Goal: Task Accomplishment & Management: Manage account settings

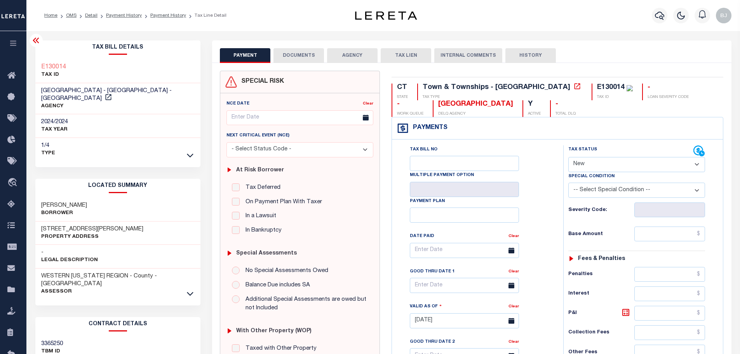
select select "NW2"
click at [657, 11] on button "button" at bounding box center [660, 16] width 16 height 16
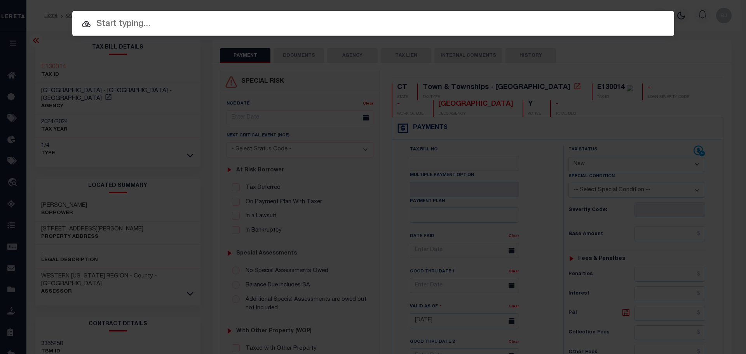
click at [338, 29] on input "text" at bounding box center [372, 24] width 601 height 14
paste input "17392"
type input "17392"
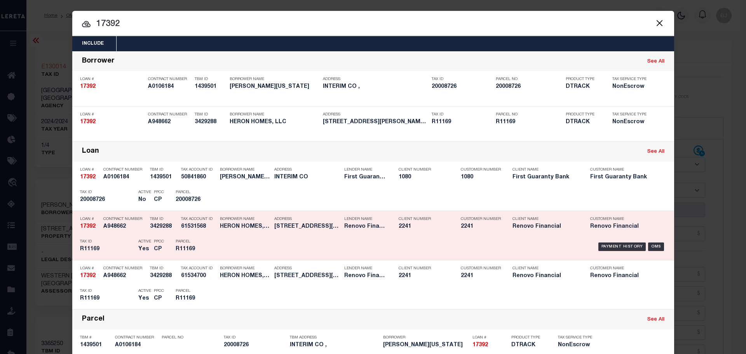
click at [261, 239] on div "Payment History OMS" at bounding box center [444, 246] width 444 height 23
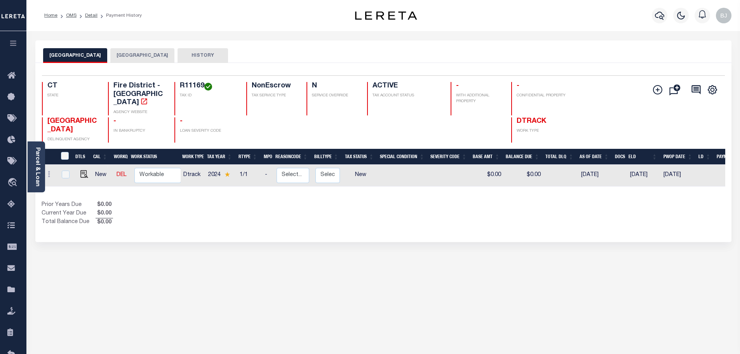
click at [126, 55] on button "MIDDLETOWN CITY" at bounding box center [142, 55] width 64 height 15
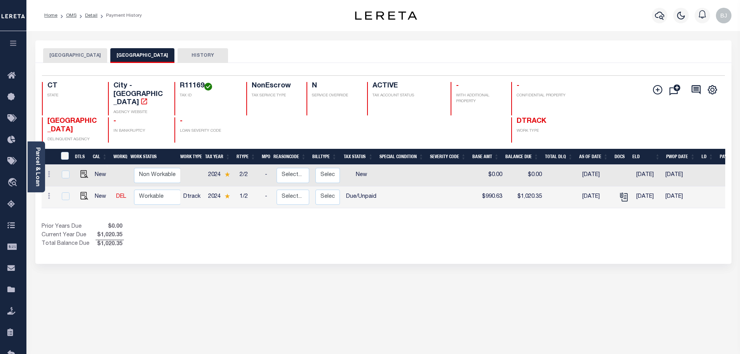
click at [61, 53] on button "SOUTH FIRE DISTRICT" at bounding box center [75, 55] width 64 height 15
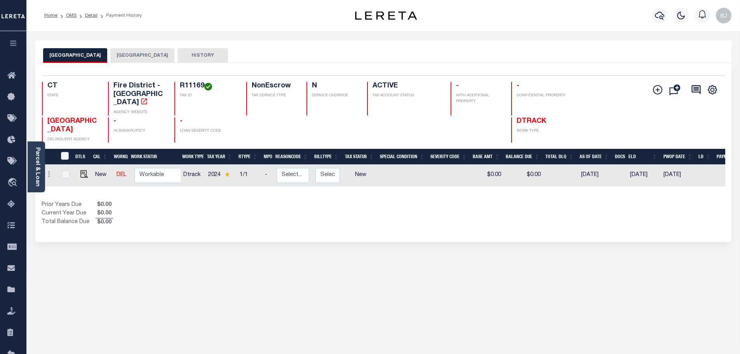
click at [146, 66] on div "Selected 1 Result 1 Items per page 25 50 100 CT STATE R11169 N" at bounding box center [383, 152] width 696 height 179
click at [149, 55] on button "MIDDLETOWN CITY" at bounding box center [142, 55] width 64 height 15
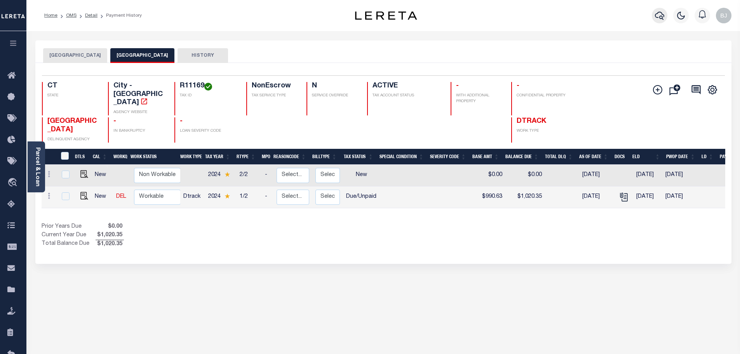
click at [663, 17] on icon "button" at bounding box center [659, 15] width 9 height 9
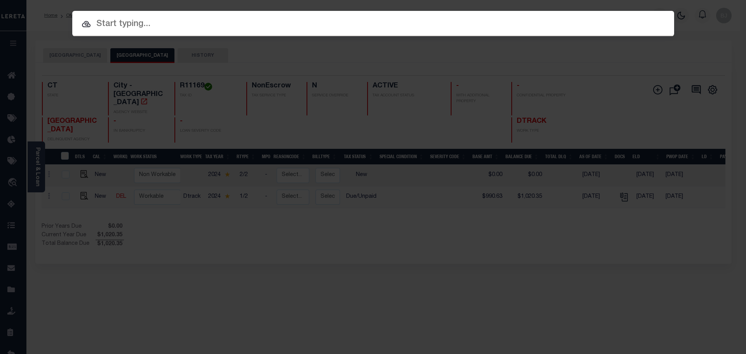
paste input "17871"
type input "17871"
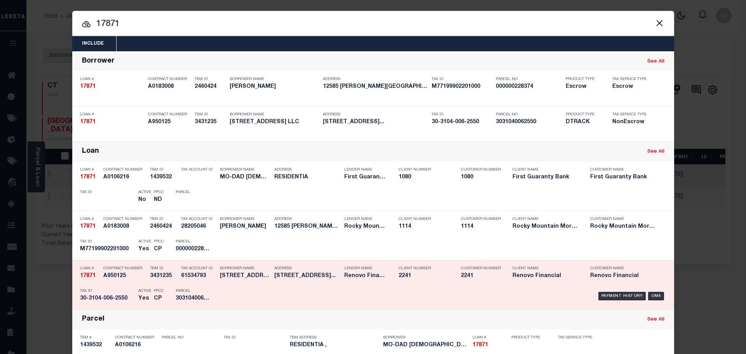
click at [195, 282] on div "Tax Account ID 61534793" at bounding box center [198, 273] width 35 height 23
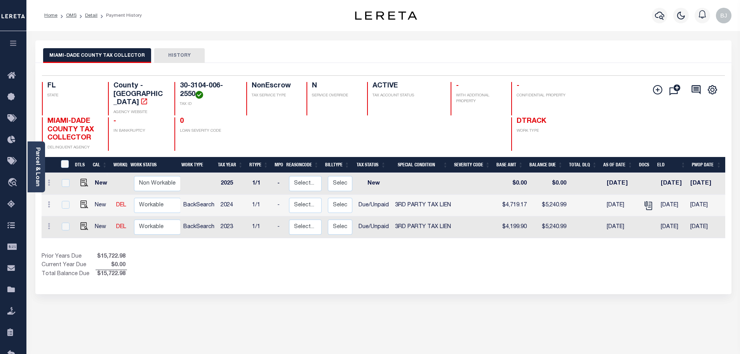
click at [263, 62] on div "MIAMI-DADE COUNTY TAX COLLECTOR HISTORY" at bounding box center [383, 55] width 680 height 14
click at [193, 88] on h4 "30-3104-006-2550" at bounding box center [208, 90] width 57 height 17
click at [194, 87] on h4 "30-3104-006-2550" at bounding box center [208, 90] width 57 height 17
click at [195, 87] on h4 "30-3104-006-2550" at bounding box center [208, 90] width 57 height 17
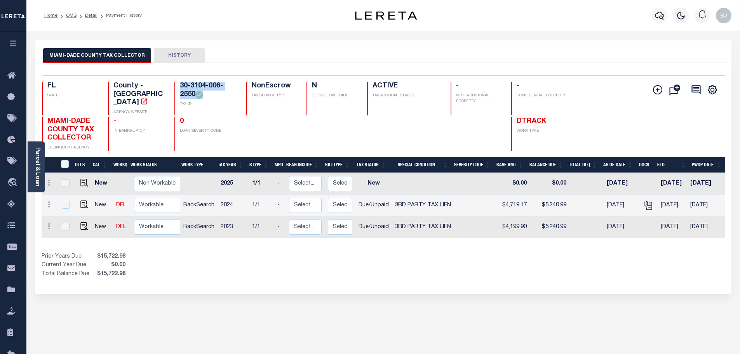
click at [195, 87] on h4 "30-3104-006-2550" at bounding box center [208, 90] width 57 height 17
click at [85, 200] on img "" at bounding box center [84, 204] width 8 height 8
checkbox input "true"
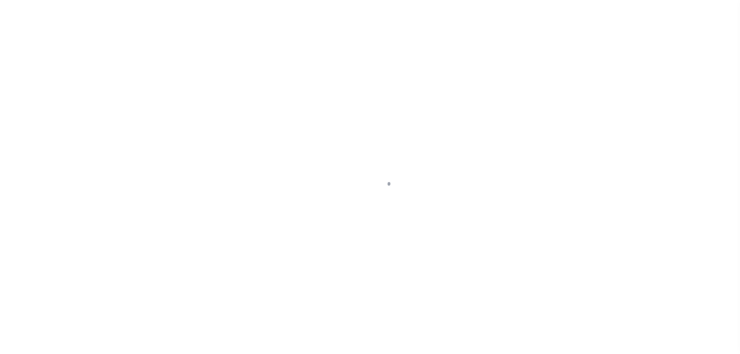
select select "DUE"
select select "20"
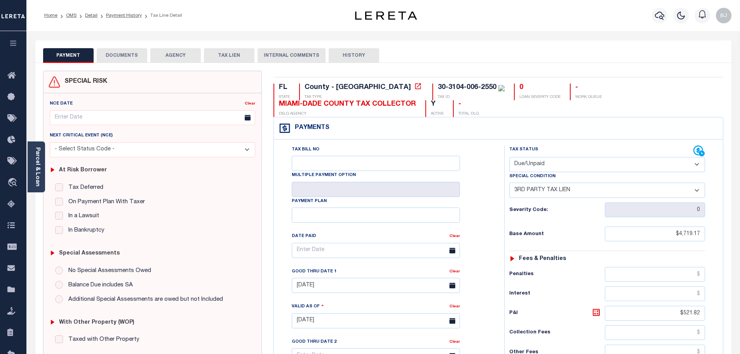
click at [575, 172] on select "- Select Status Code - Open Due/Unpaid Paid Incomplete No Tax Due Internal Refu…" at bounding box center [607, 164] width 196 height 15
select select "PYD"
click at [509, 157] on select "- Select Status Code - Open Due/Unpaid Paid Incomplete No Tax Due Internal Refu…" at bounding box center [607, 164] width 196 height 15
select select "0"
type input "09/09/2025"
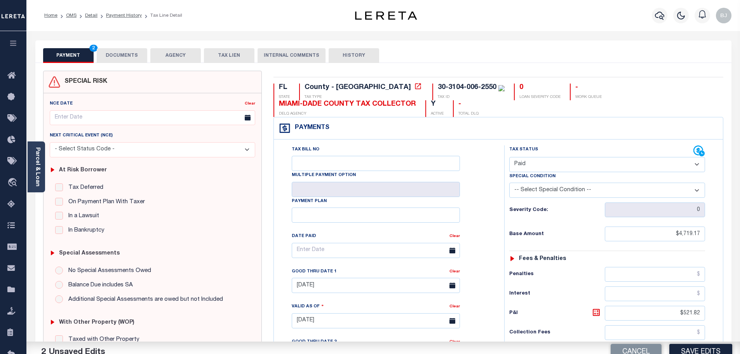
click at [584, 204] on div "Severity Code: 0" at bounding box center [607, 209] width 196 height 15
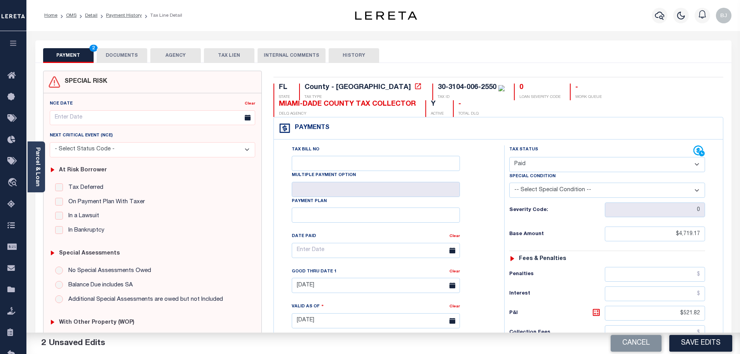
click at [599, 193] on select "-- Select Special Condition -- 3RD PARTY TAX LIEN AGENCY TAX LIEN (A.K.A Inside…" at bounding box center [607, 189] width 196 height 15
select select "28"
click at [509, 183] on select "-- Select Special Condition -- 3RD PARTY TAX LIEN AGENCY TAX LIEN (A.K.A Inside…" at bounding box center [607, 189] width 196 height 15
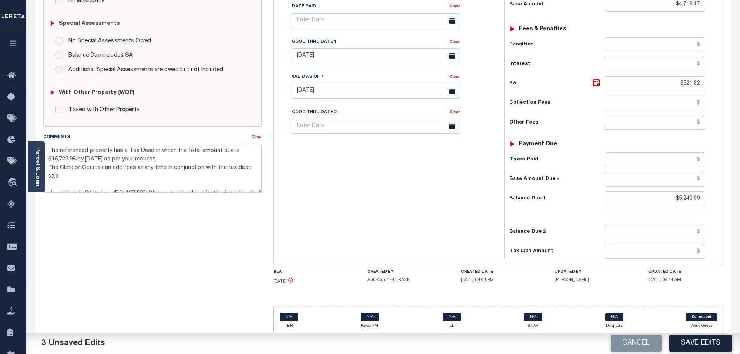
scroll to position [236, 0]
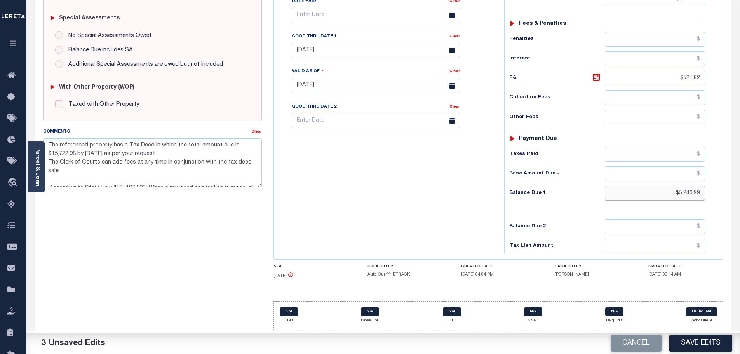
drag, startPoint x: 660, startPoint y: 191, endPoint x: 829, endPoint y: 195, distance: 169.3
click at [739, 195] on html "Home OMS Detail Payment History Tax Line Detail" at bounding box center [370, 59] width 740 height 589
type input "$0.00"
drag, startPoint x: 251, startPoint y: 136, endPoint x: 259, endPoint y: 130, distance: 9.7
click at [251, 134] on div "Comments" at bounding box center [147, 132] width 209 height 11
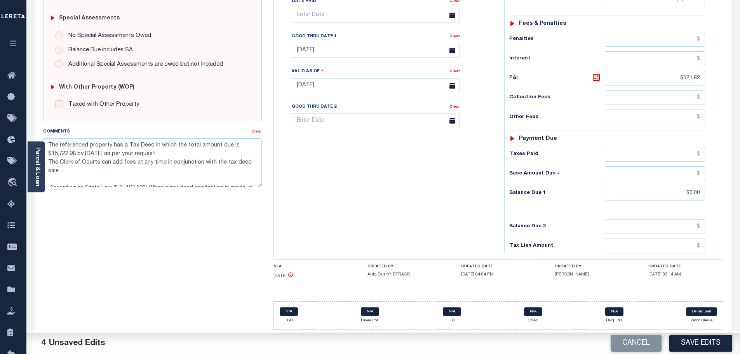
click at [259, 130] on link "Clear" at bounding box center [256, 132] width 10 height 4
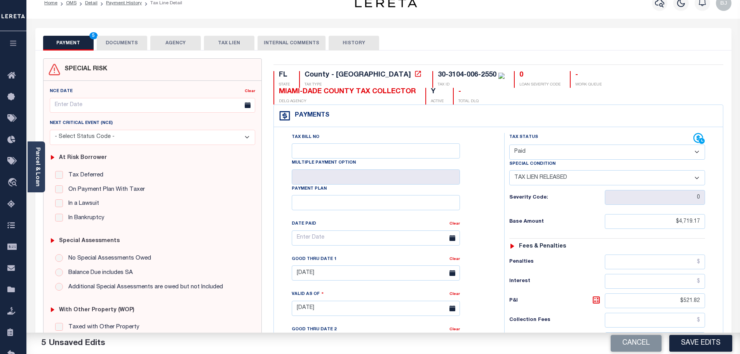
scroll to position [3, 0]
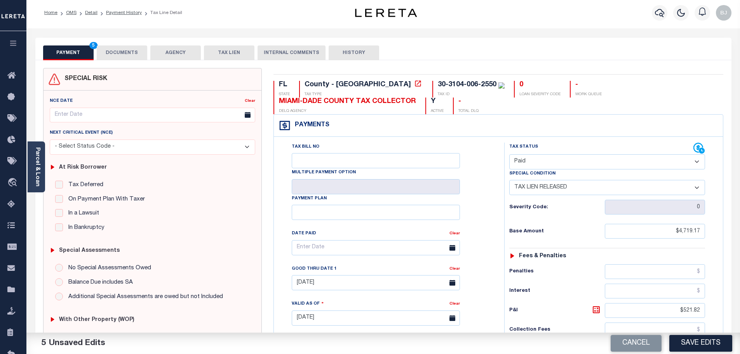
click at [110, 45] on div "PAYMENT 5 DOCUMENTS AGENCY DELINQUENT PAYEE TAX LIEN" at bounding box center [383, 49] width 696 height 23
click at [127, 49] on button "DOCUMENTS" at bounding box center [122, 52] width 50 height 15
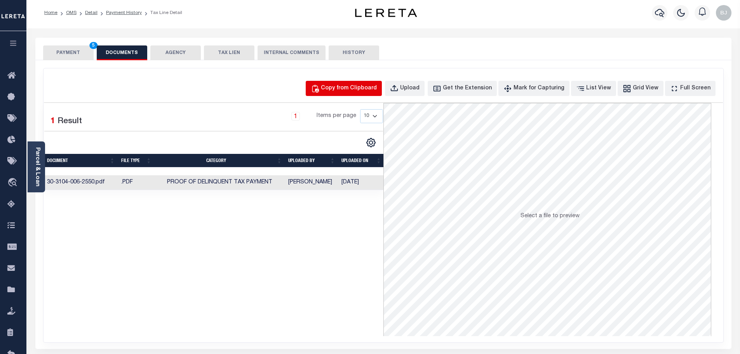
click at [351, 86] on div "Copy from Clipboard" at bounding box center [349, 88] width 56 height 9
select select "POP"
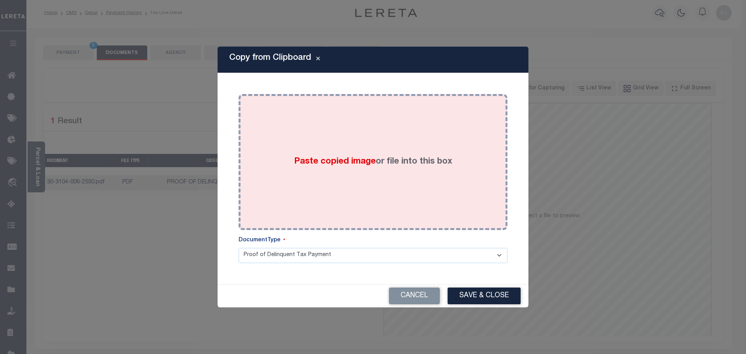
click at [365, 190] on div "Paste copied image or file into this box" at bounding box center [372, 162] width 257 height 124
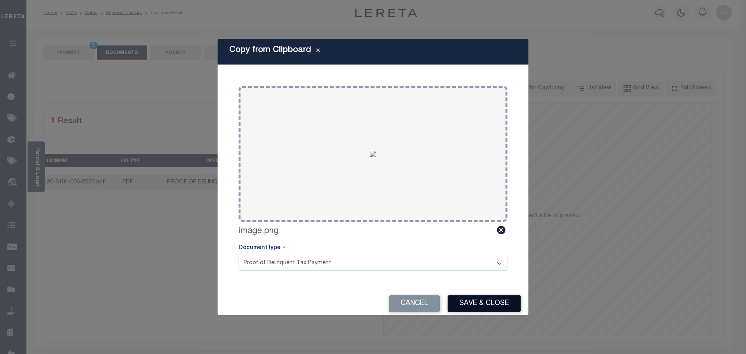
click at [466, 301] on button "Save & Close" at bounding box center [483, 303] width 73 height 17
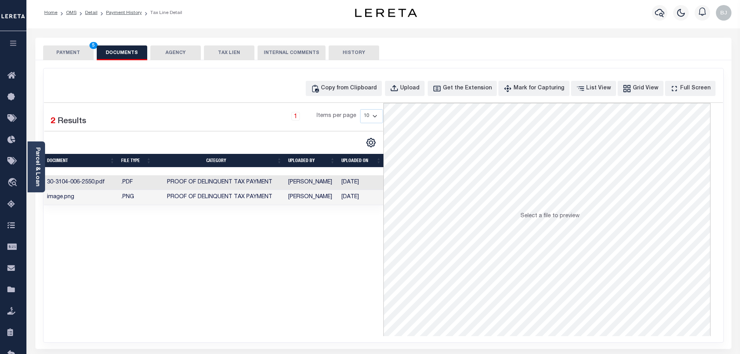
click at [61, 51] on button "PAYMENT 5" at bounding box center [68, 52] width 50 height 15
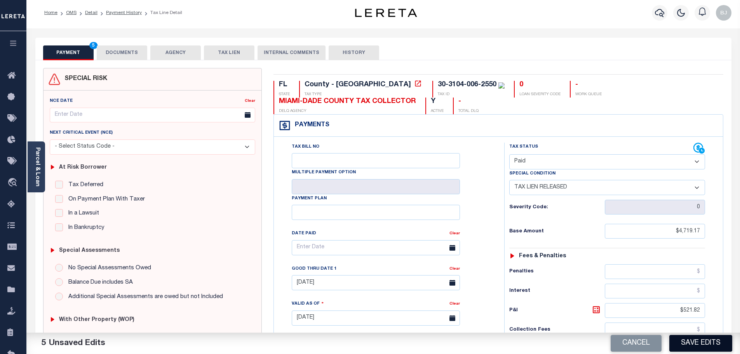
click at [713, 347] on button "Save Edits" at bounding box center [700, 343] width 63 height 17
checkbox input "false"
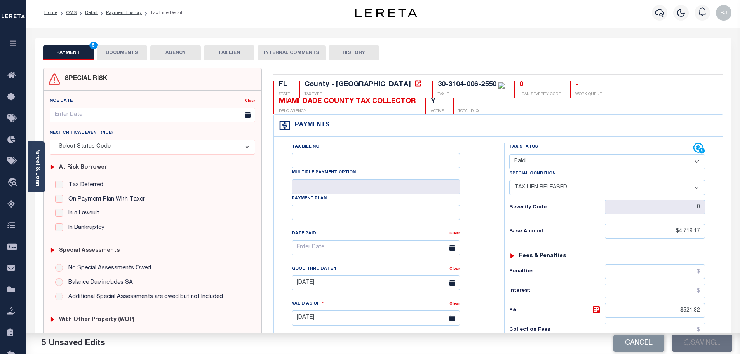
type input "$4,719.17"
type input "$521.82"
type input "$0"
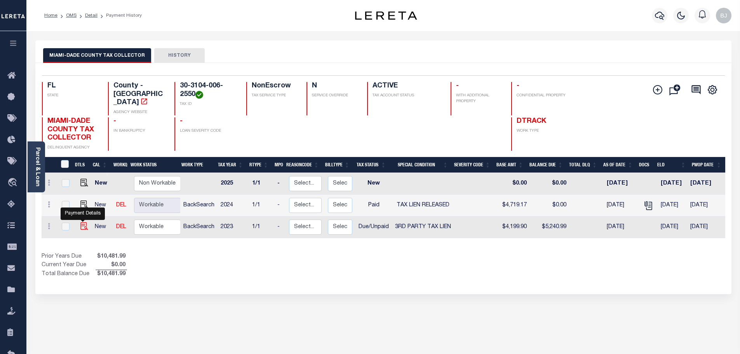
click at [84, 222] on img "" at bounding box center [84, 226] width 8 height 8
checkbox input "true"
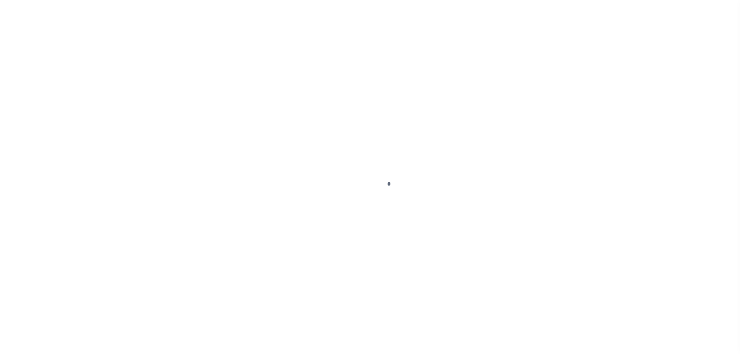
select select "DUE"
select select "20"
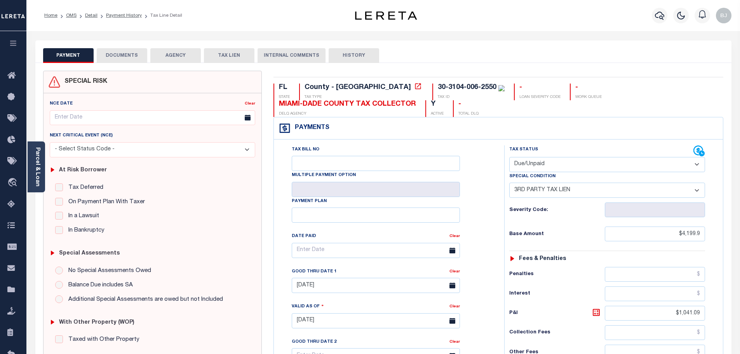
click at [621, 165] on select "- Select Status Code - Open Due/Unpaid Paid Incomplete No Tax Due Internal Refu…" at bounding box center [607, 164] width 196 height 15
select select "PYD"
click at [509, 157] on select "- Select Status Code - Open Due/Unpaid Paid Incomplete No Tax Due Internal Refu…" at bounding box center [607, 164] width 196 height 15
select select "0"
type input "[DATE]"
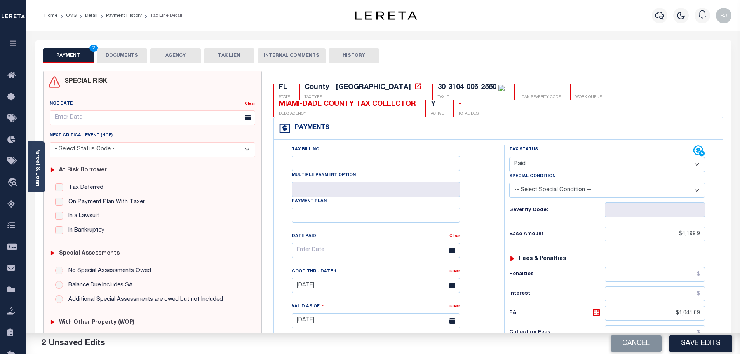
select select "28"
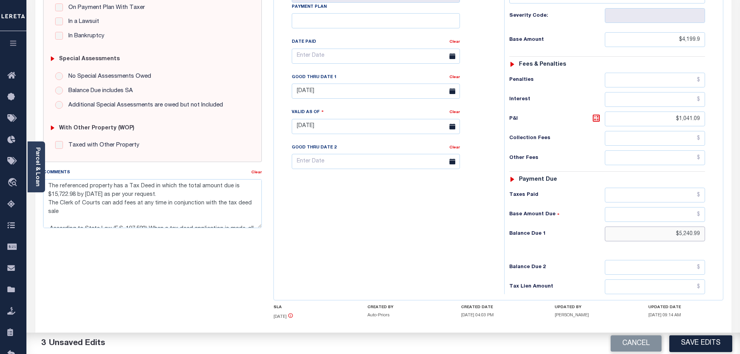
drag, startPoint x: 667, startPoint y: 233, endPoint x: 770, endPoint y: 237, distance: 102.2
click at [739, 237] on html "Home OMS Detail Payment History Tax Line Detail" at bounding box center [370, 100] width 740 height 589
type input "$0.00"
click at [257, 174] on link "Clear" at bounding box center [256, 172] width 10 height 4
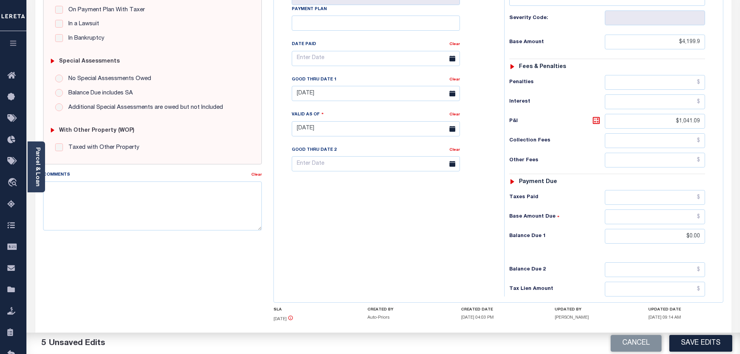
scroll to position [0, 0]
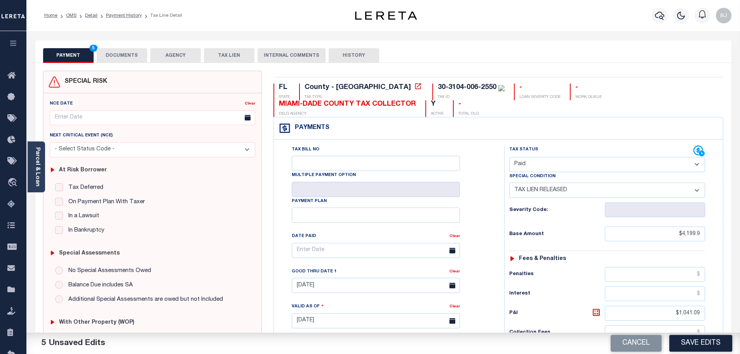
drag, startPoint x: 110, startPoint y: 51, endPoint x: 139, endPoint y: 62, distance: 31.1
click at [111, 52] on button "DOCUMENTS" at bounding box center [122, 55] width 50 height 15
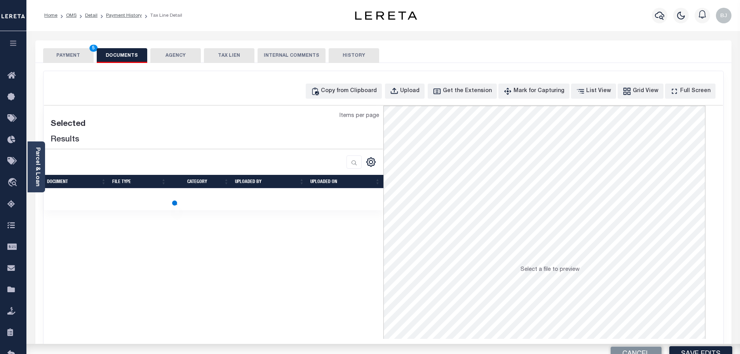
click at [319, 90] on div "Copy from Clipboard Upload Get the Extension Mark for Capturing Got it List Vie…" at bounding box center [383, 90] width 679 height 15
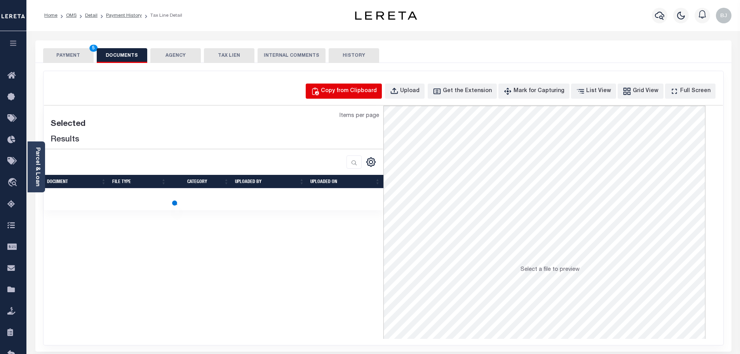
click at [343, 90] on div "Copy from Clipboard" at bounding box center [349, 91] width 56 height 9
select select "POP"
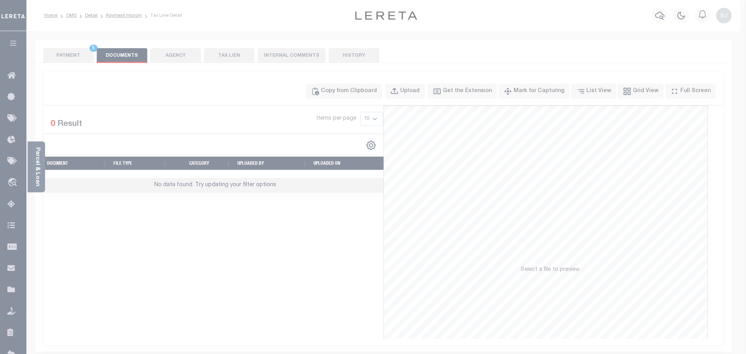
drag, startPoint x: 404, startPoint y: 191, endPoint x: 405, endPoint y: 195, distance: 4.5
click at [0, 0] on div "Paste copied image or file into this box" at bounding box center [0, 0] width 0 height 0
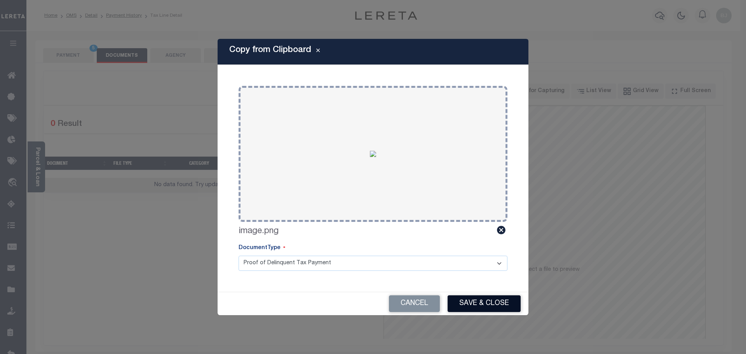
click at [496, 311] on button "Save & Close" at bounding box center [483, 303] width 73 height 17
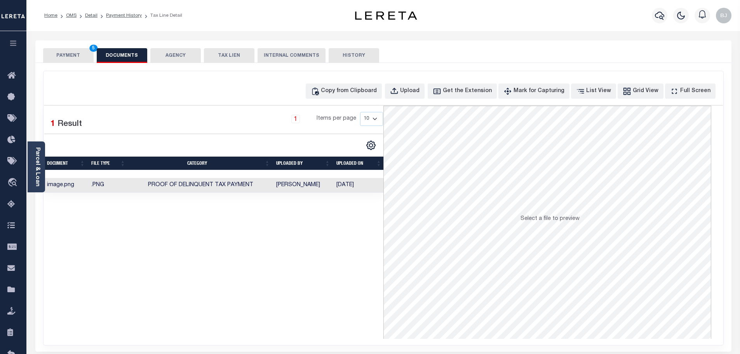
click at [75, 52] on button "PAYMENT 5" at bounding box center [68, 55] width 50 height 15
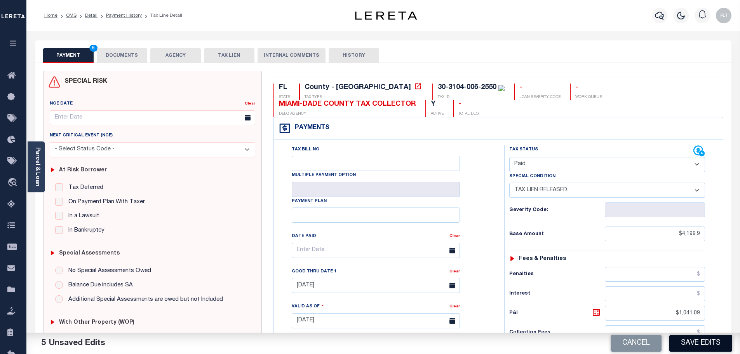
click at [708, 344] on button "Save Edits" at bounding box center [700, 343] width 63 height 17
checkbox input "false"
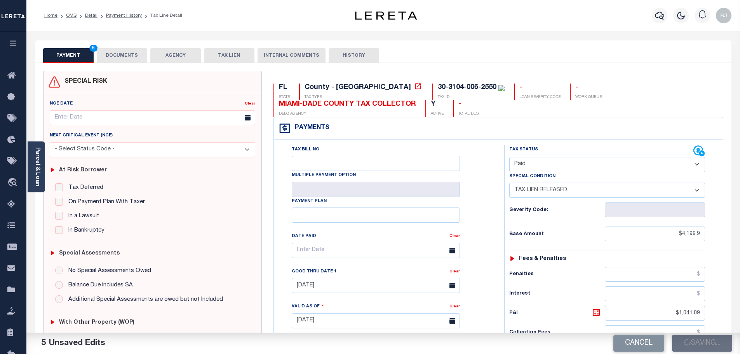
type input "$4,199.9"
type input "$1,041.09"
type input "$0"
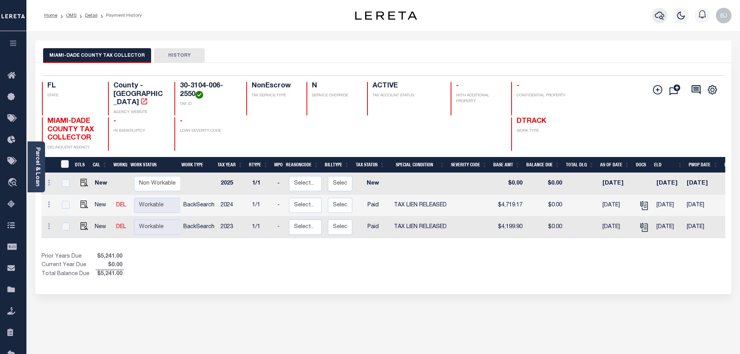
click at [659, 14] on icon "button" at bounding box center [659, 15] width 9 height 9
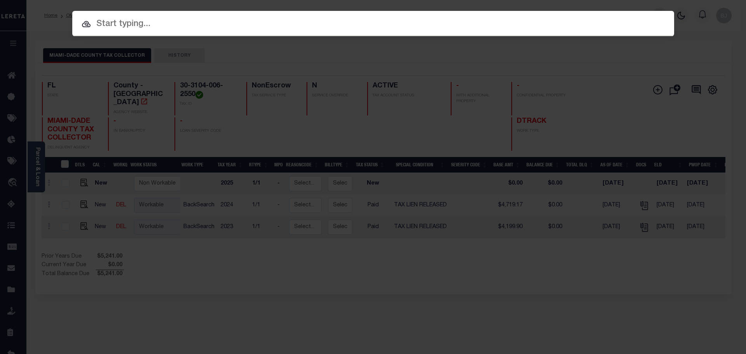
paste input "13202"
type input "13202"
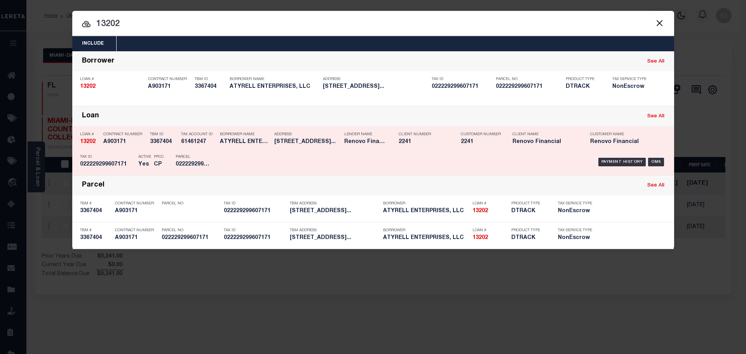
click at [416, 153] on div "Payment History OMS" at bounding box center [444, 162] width 444 height 23
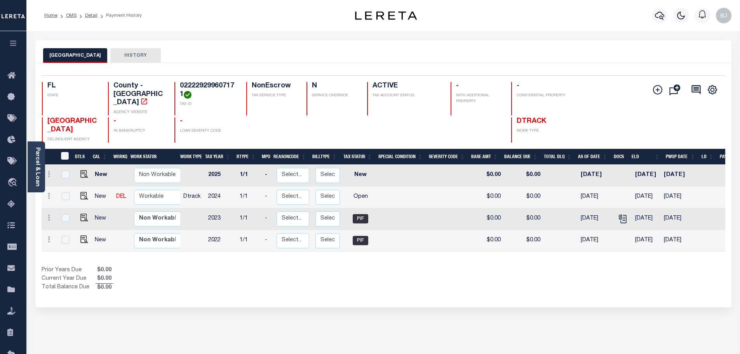
click at [200, 82] on h4 "022229299607171" at bounding box center [208, 90] width 57 height 17
copy h4 "022229299607171"
click at [85, 192] on img "" at bounding box center [84, 196] width 8 height 8
checkbox input "true"
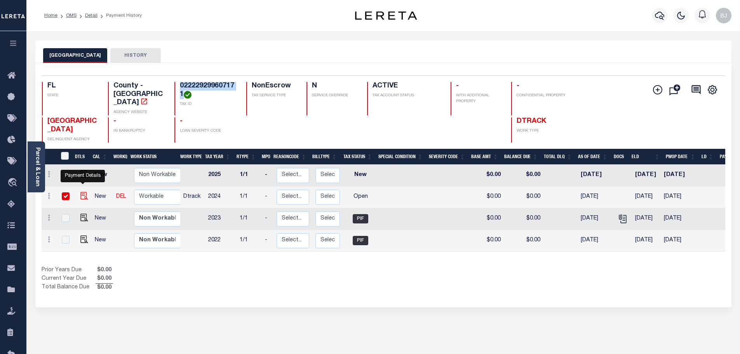
checkbox input "true"
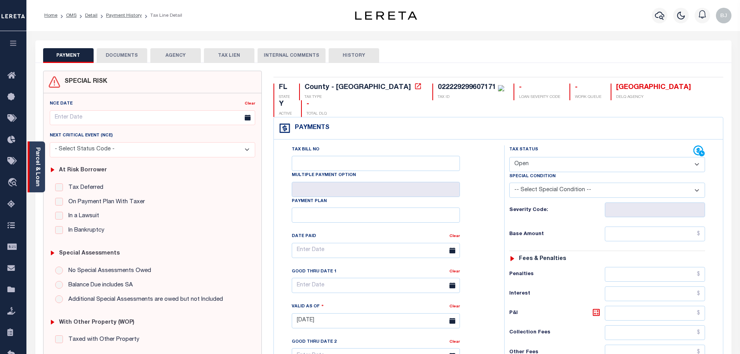
click at [41, 169] on div "Parcel & Loan" at bounding box center [36, 166] width 17 height 51
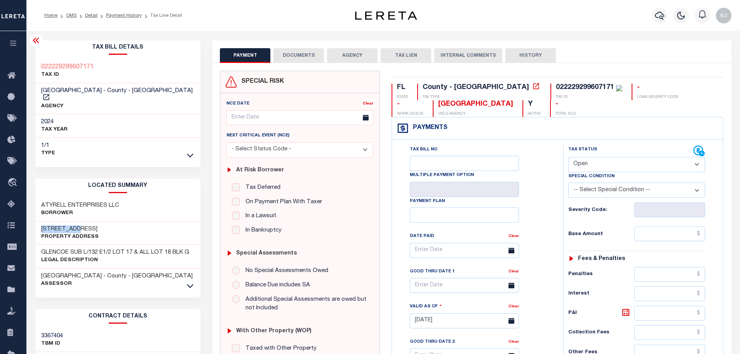
drag, startPoint x: 38, startPoint y: 222, endPoint x: 73, endPoint y: 221, distance: 35.7
click at [73, 221] on div "2500 Euston Rd Property Address" at bounding box center [117, 233] width 165 height 24
copy h3 "2500 Euston"
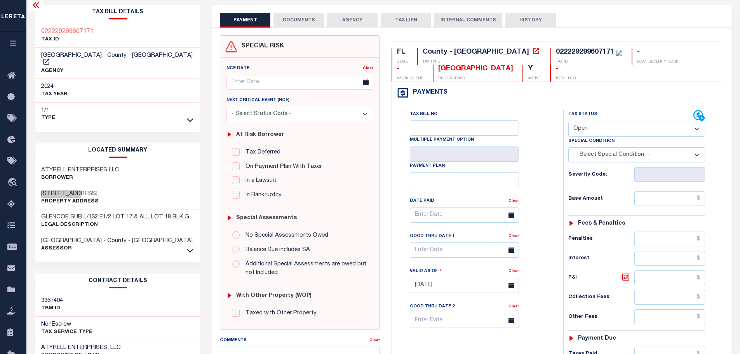
scroll to position [116, 0]
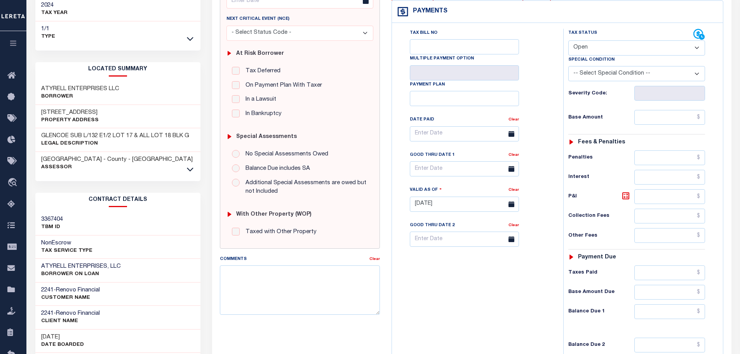
click at [186, 213] on div "3367404 TBM ID" at bounding box center [117, 224] width 165 height 24
drag, startPoint x: 33, startPoint y: 254, endPoint x: 37, endPoint y: 254, distance: 4.3
click at [36, 254] on div "Tax Bill Details 022229299607171 TAX ID" at bounding box center [118, 197] width 177 height 547
drag, startPoint x: 42, startPoint y: 257, endPoint x: 106, endPoint y: 258, distance: 64.1
click at [106, 262] on h3 "ATYRELL ENTERPRISES, LLC" at bounding box center [81, 266] width 80 height 8
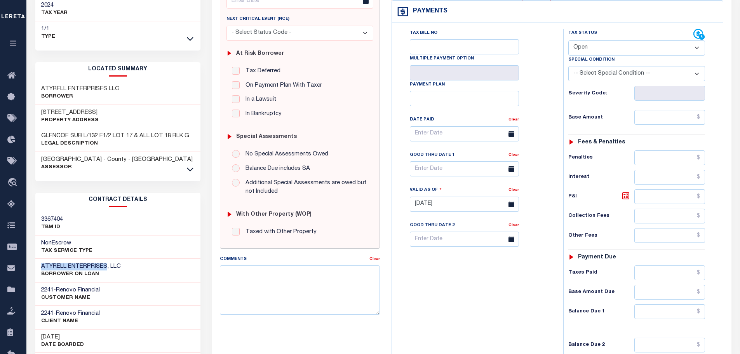
copy h3 "ATYRELL ENTERPRISES"
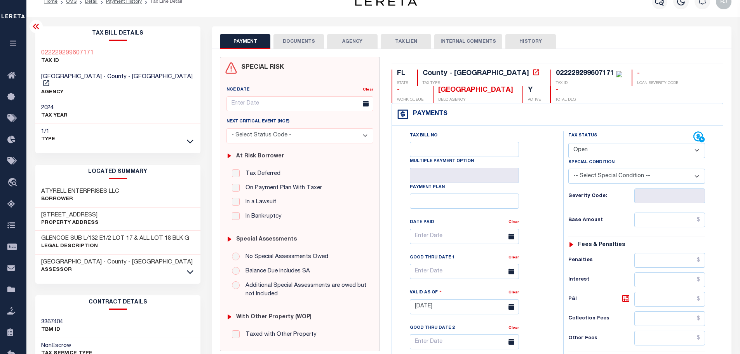
scroll to position [0, 0]
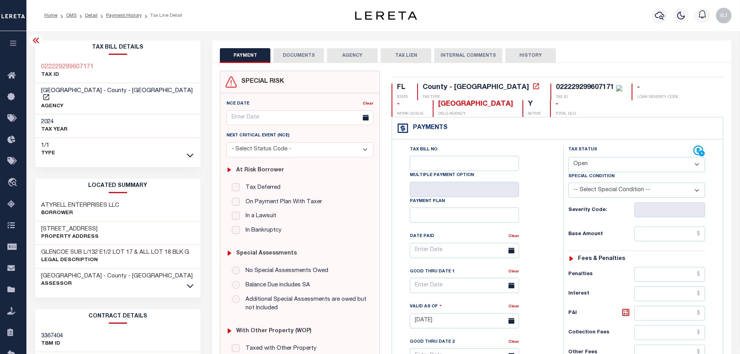
click at [556, 87] on div "022229299607171" at bounding box center [585, 87] width 58 height 7
copy div "022229299607171"
click at [645, 168] on select "- Select Status Code - Open Due/Unpaid Paid Incomplete No Tax Due Internal Refu…" at bounding box center [636, 164] width 137 height 15
select select "DUE"
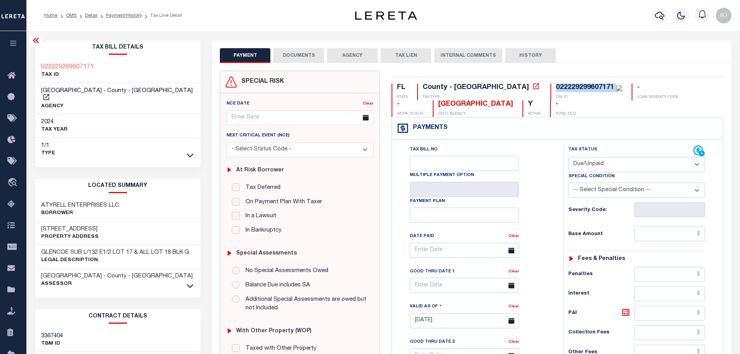
click at [568, 157] on select "- Select Status Code - Open Due/Unpaid Paid Incomplete No Tax Due Internal Refu…" at bounding box center [636, 164] width 137 height 15
type input "[DATE]"
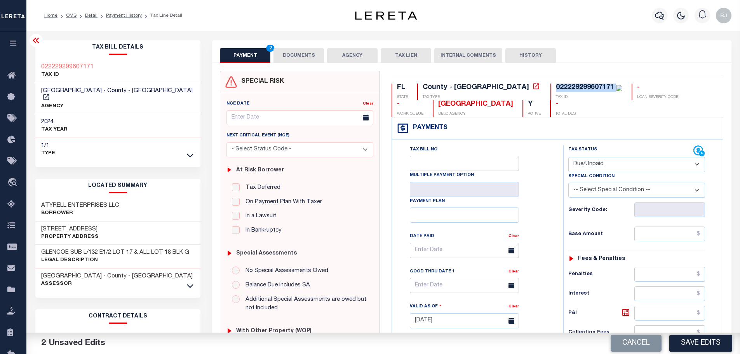
select select "20"
click at [657, 234] on input "text" at bounding box center [669, 233] width 71 height 15
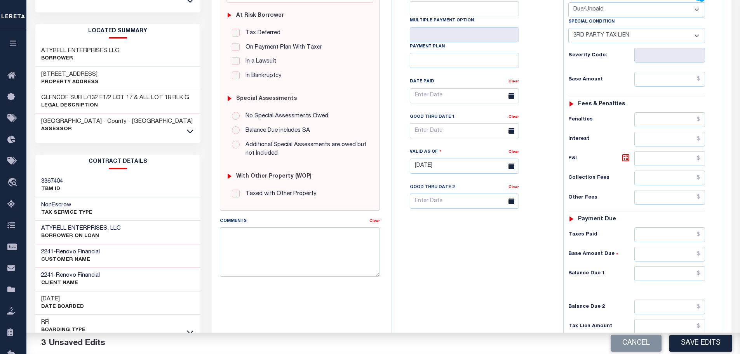
scroll to position [155, 0]
click at [670, 273] on input "text" at bounding box center [669, 272] width 71 height 15
drag, startPoint x: 658, startPoint y: 275, endPoint x: 770, endPoint y: 277, distance: 111.8
click at [739, 277] on html "Home OMS Detail Payment History Tax Line Detail" at bounding box center [370, 138] width 740 height 587
paste input "7,526.4"
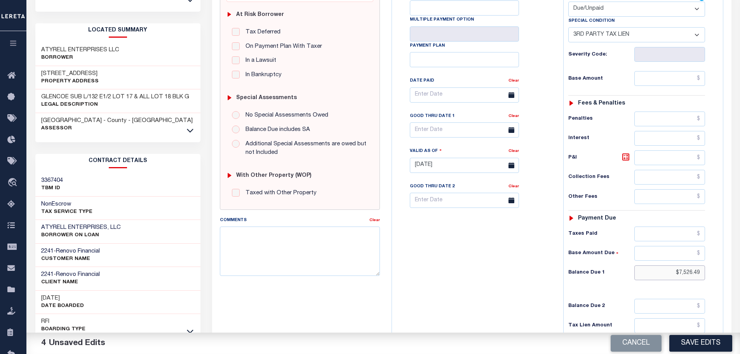
type input "$7,526.49"
click at [674, 68] on div "Tax Status Status - Select Status Code -" at bounding box center [639, 161] width 152 height 343
drag, startPoint x: 670, startPoint y: 82, endPoint x: 680, endPoint y: 87, distance: 11.3
click at [670, 82] on input "text" at bounding box center [669, 78] width 71 height 15
paste input "4,236.09"
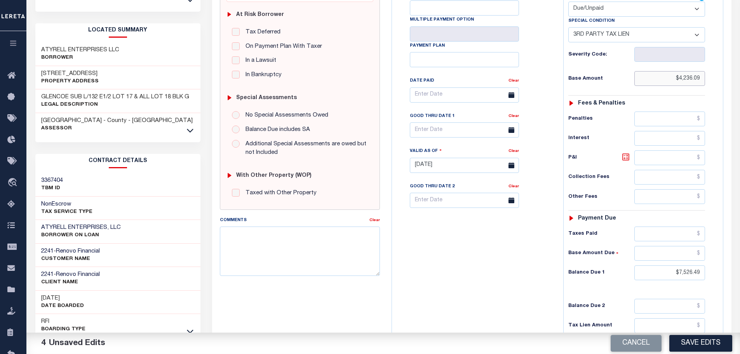
type input "$4,236.09"
click at [623, 156] on icon at bounding box center [625, 156] width 9 height 9
type input "$3,290.40"
click at [437, 131] on input "text" at bounding box center [464, 129] width 109 height 15
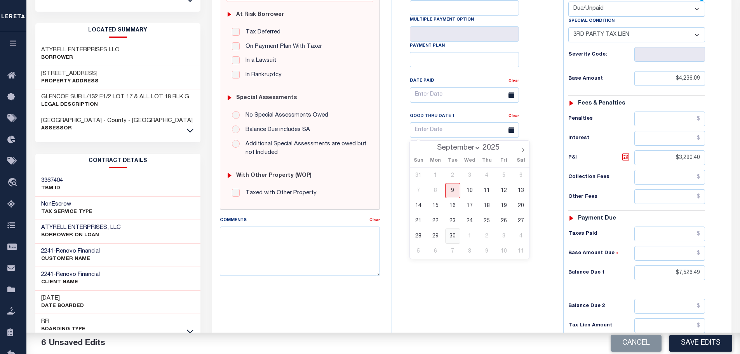
drag, startPoint x: 457, startPoint y: 236, endPoint x: 729, endPoint y: 266, distance: 274.3
click at [456, 236] on span "30" at bounding box center [452, 235] width 15 height 15
type input "09/30/2025"
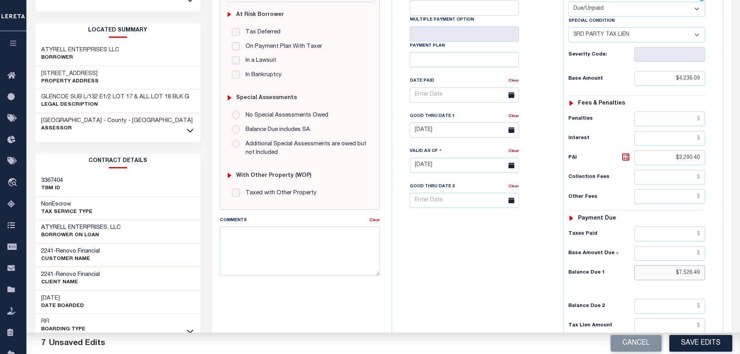
click at [651, 271] on input "$7,526.49" at bounding box center [669, 272] width 71 height 15
drag, startPoint x: 663, startPoint y: 275, endPoint x: 850, endPoint y: 275, distance: 187.5
click at [739, 275] on html "Home OMS Detail Payment History Tax Line Detail" at bounding box center [370, 138] width 740 height 587
type input "$7,770.00"
drag, startPoint x: 662, startPoint y: 79, endPoint x: 797, endPoint y: 79, distance: 134.3
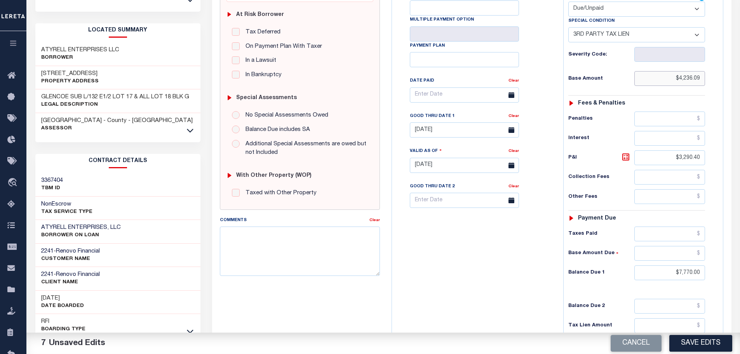
click at [739, 79] on html "Home OMS Detail Payment History Tax Line Detail" at bounding box center [370, 138] width 740 height 587
paste input "7,411.22"
type input "$7,411.22"
click at [619, 158] on h6 "P&I" at bounding box center [601, 157] width 66 height 11
click at [624, 158] on icon at bounding box center [625, 156] width 9 height 9
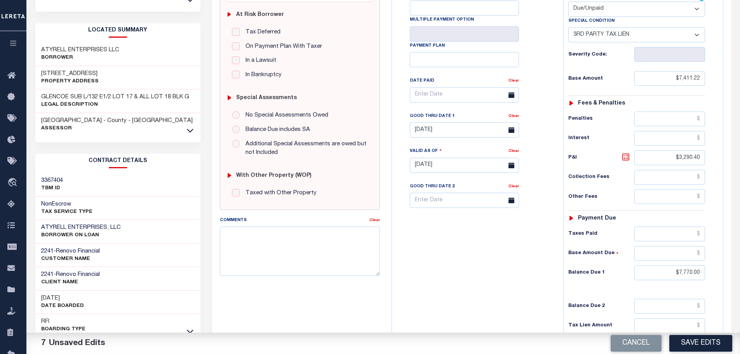
type input "$358.78"
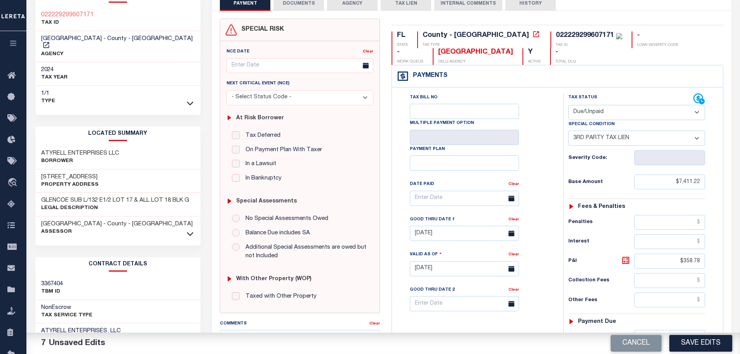
scroll to position [0, 0]
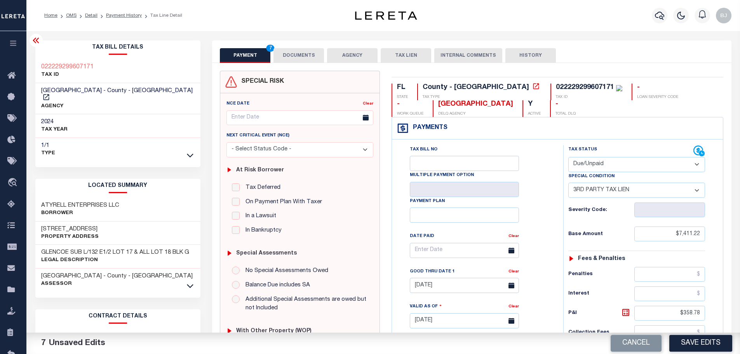
drag, startPoint x: 506, startPoint y: 88, endPoint x: 512, endPoint y: 88, distance: 5.8
click at [556, 88] on div "022229299607171" at bounding box center [585, 87] width 58 height 7
copy div "022229299607171"
click at [294, 57] on button "DOCUMENTS" at bounding box center [298, 55] width 50 height 15
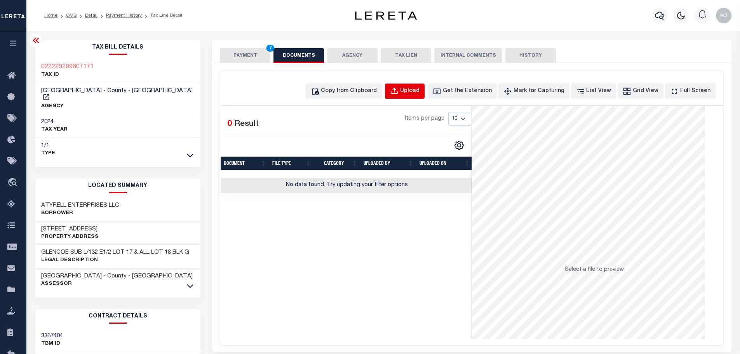
click at [415, 89] on button "Upload" at bounding box center [405, 90] width 40 height 15
select select "POP"
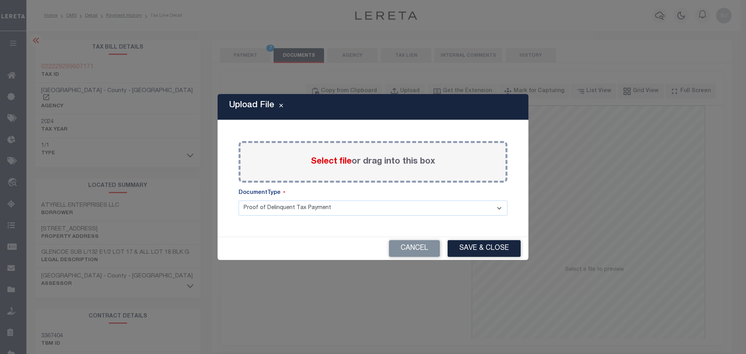
click at [334, 163] on span "Select file" at bounding box center [331, 161] width 41 height 9
click at [0, 0] on input "Select file or drag into this box" at bounding box center [0, 0] width 0 height 0
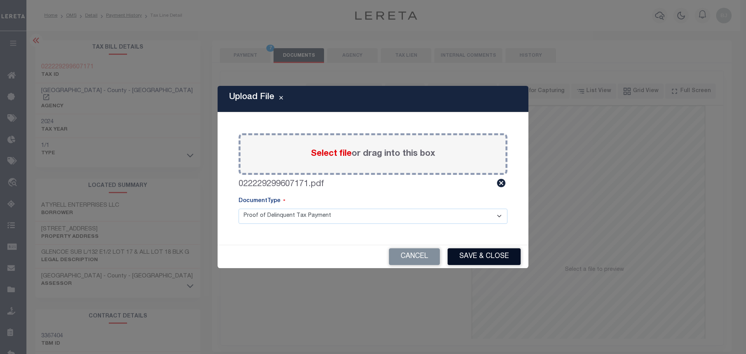
click at [488, 251] on button "Save & Close" at bounding box center [483, 256] width 73 height 17
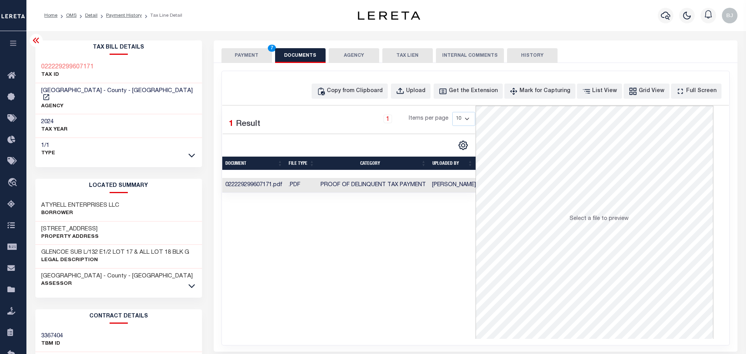
drag, startPoint x: 249, startPoint y: 58, endPoint x: 299, endPoint y: 114, distance: 74.3
click at [250, 58] on button "PAYMENT 7" at bounding box center [246, 55] width 50 height 15
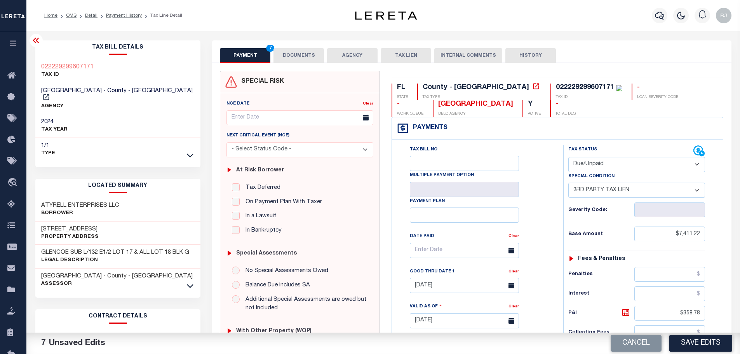
click at [704, 347] on button "Save Edits" at bounding box center [700, 343] width 63 height 17
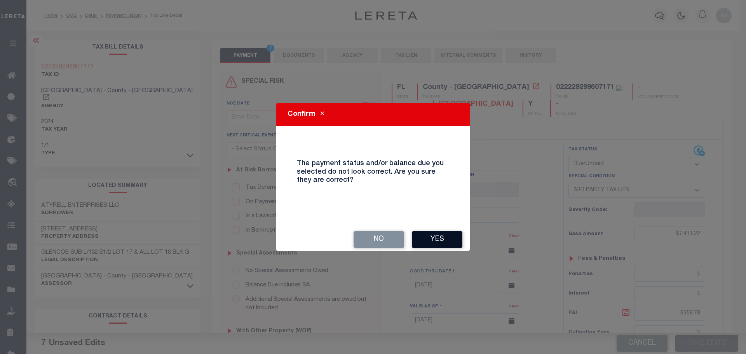
click at [438, 244] on button "Yes" at bounding box center [437, 239] width 50 height 17
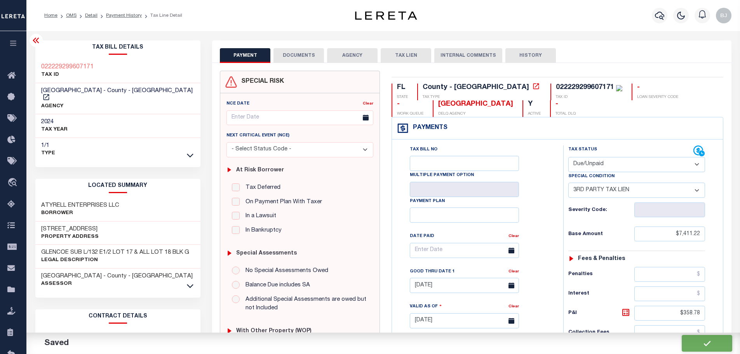
checkbox input "false"
type input "0"
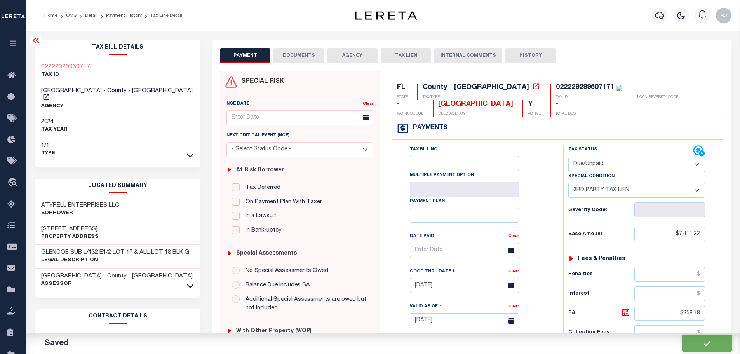
type input "$7,411.22"
type input "$358.78"
type input "$7,770"
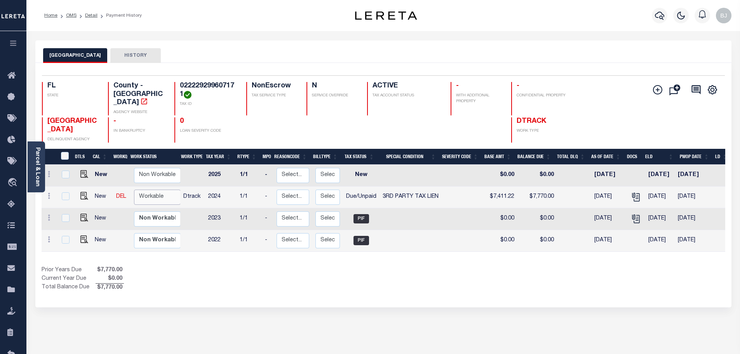
drag, startPoint x: 156, startPoint y: 193, endPoint x: 155, endPoint y: 197, distance: 4.4
click at [156, 193] on select "Non Workable Workable" at bounding box center [157, 196] width 47 height 15
checkbox input "true"
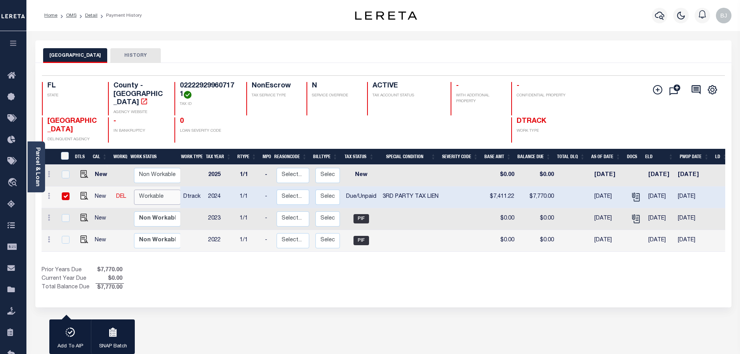
click at [134, 189] on select "Non Workable Workable" at bounding box center [157, 196] width 47 height 15
checkbox input "false"
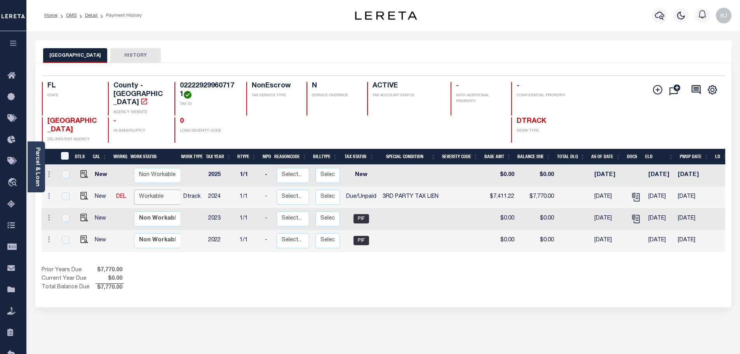
drag, startPoint x: 153, startPoint y: 188, endPoint x: 154, endPoint y: 196, distance: 8.2
click at [153, 189] on select "Non Workable Workable" at bounding box center [157, 196] width 47 height 15
checkbox input "true"
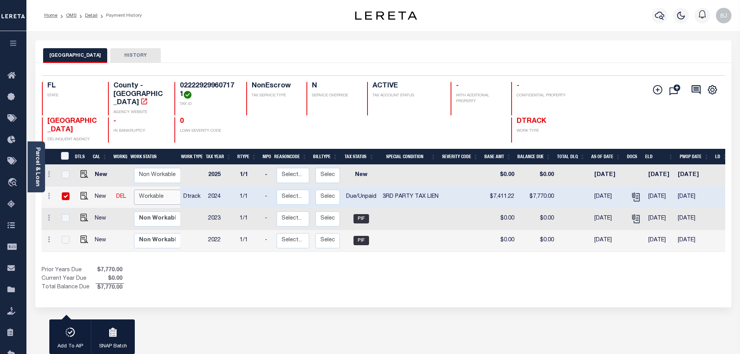
select select "true"
click at [134, 189] on select "Non Workable Workable" at bounding box center [157, 196] width 47 height 15
checkbox input "false"
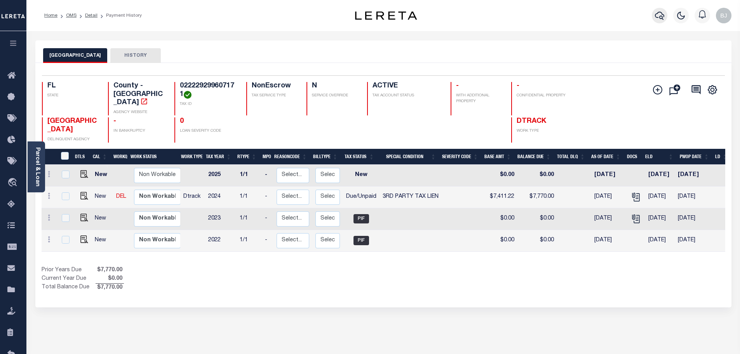
click at [657, 21] on button "button" at bounding box center [660, 16] width 16 height 16
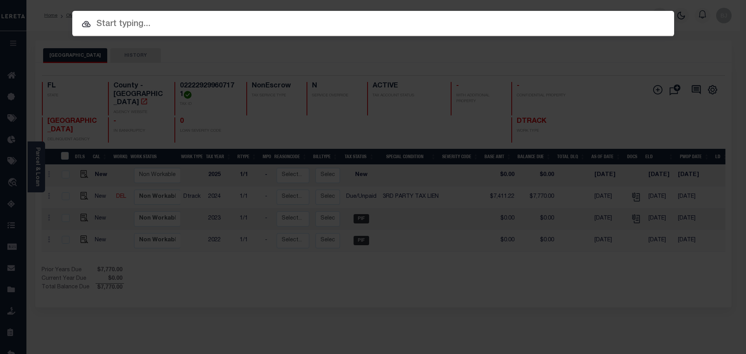
paste input "17738"
type input "17738"
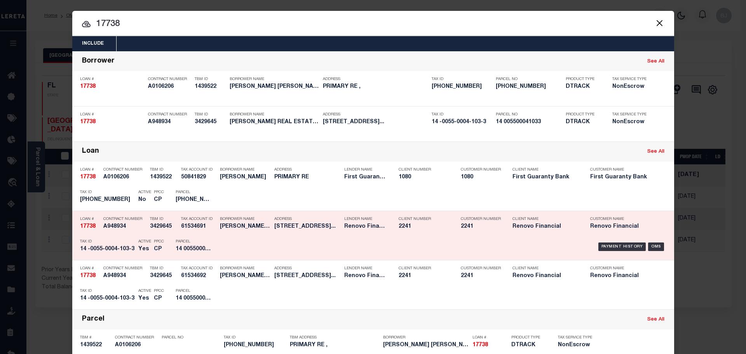
click at [274, 250] on div "Payment History OMS" at bounding box center [444, 246] width 444 height 23
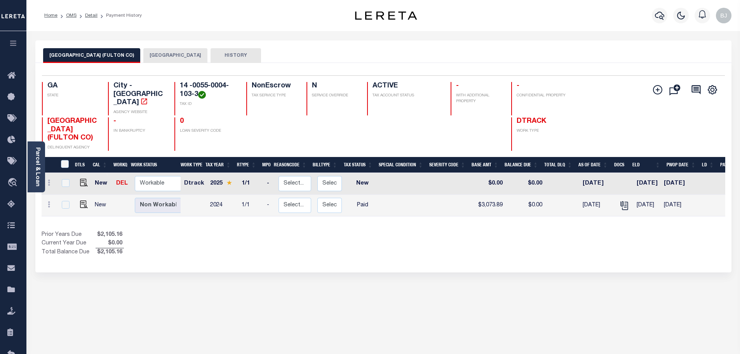
drag, startPoint x: 137, startPoint y: 54, endPoint x: 728, endPoint y: 32, distance: 591.0
click at [143, 54] on button "[GEOGRAPHIC_DATA]" at bounding box center [175, 55] width 64 height 15
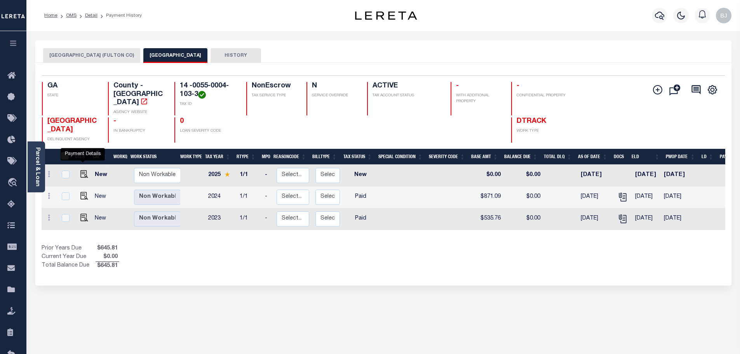
drag, startPoint x: 85, startPoint y: 166, endPoint x: 476, endPoint y: 188, distance: 391.6
click at [85, 170] on img "" at bounding box center [84, 174] width 8 height 8
checkbox input "true"
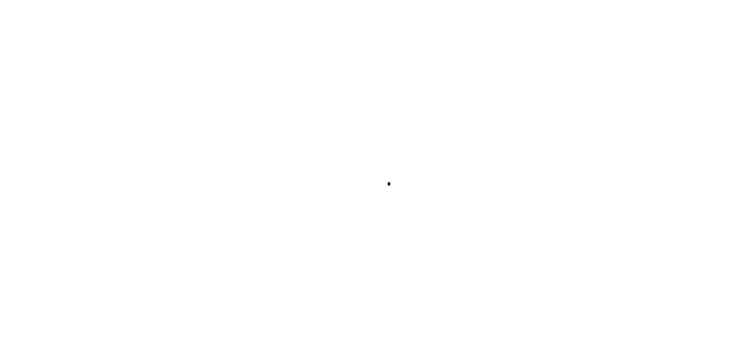
select select "NW2"
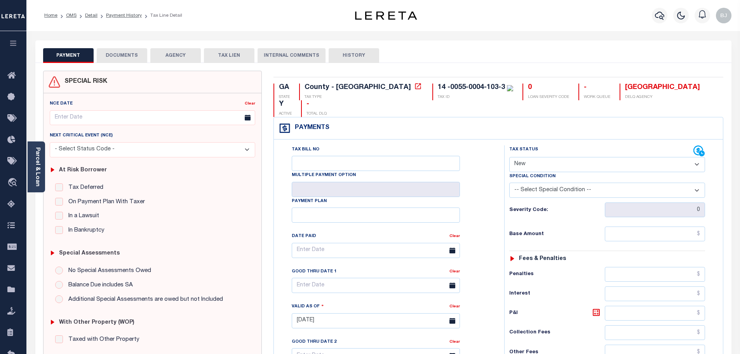
click at [45, 174] on div "NCE Date Clear Next Critical Event (NCE)" at bounding box center [152, 224] width 218 height 262
click at [42, 175] on div "Parcel & Loan" at bounding box center [36, 166] width 17 height 51
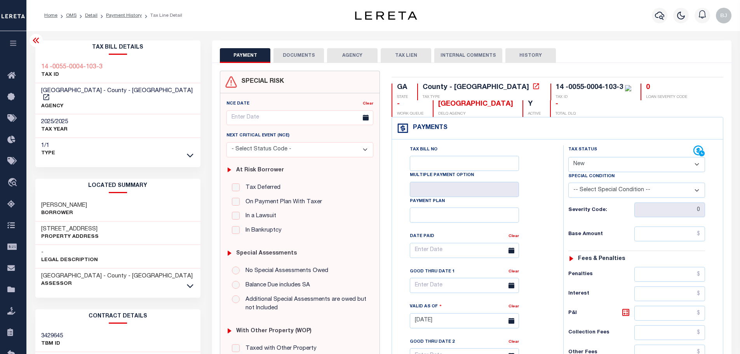
click at [58, 225] on h3 "113 VANIRA AVE SE" at bounding box center [69, 229] width 57 height 8
click at [38, 44] on icon at bounding box center [35, 40] width 9 height 9
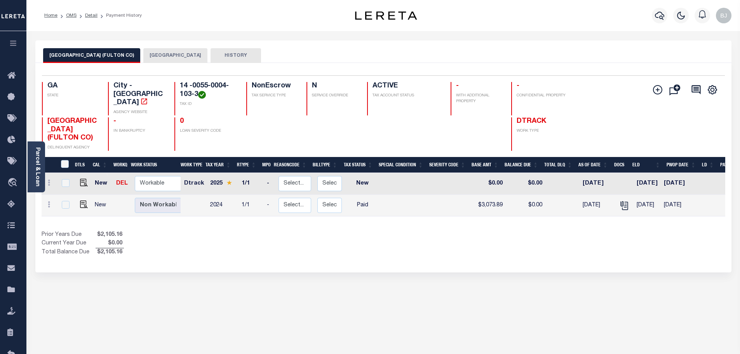
click at [144, 53] on button "[GEOGRAPHIC_DATA]" at bounding box center [175, 55] width 64 height 15
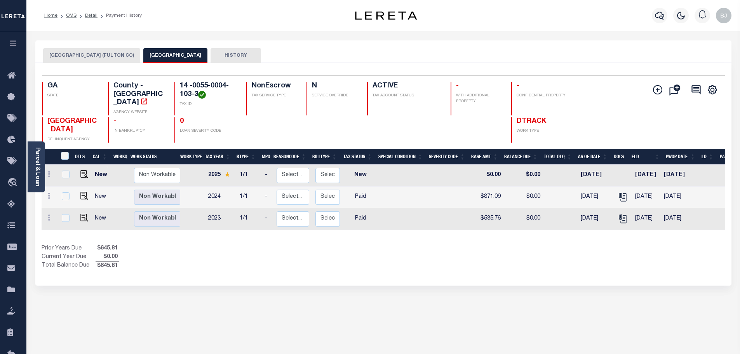
click at [85, 42] on div "[GEOGRAPHIC_DATA] (FULTON CO) FULTON COUNTY HISTORY" at bounding box center [383, 51] width 696 height 23
click at [89, 59] on button "[GEOGRAPHIC_DATA] (FULTON CO)" at bounding box center [91, 55] width 97 height 15
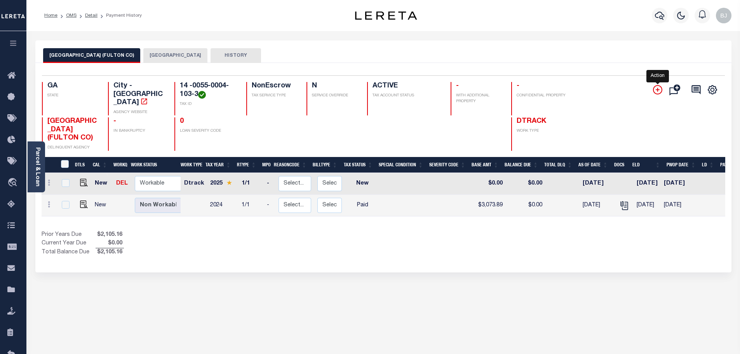
click at [659, 87] on icon "" at bounding box center [657, 89] width 9 height 9
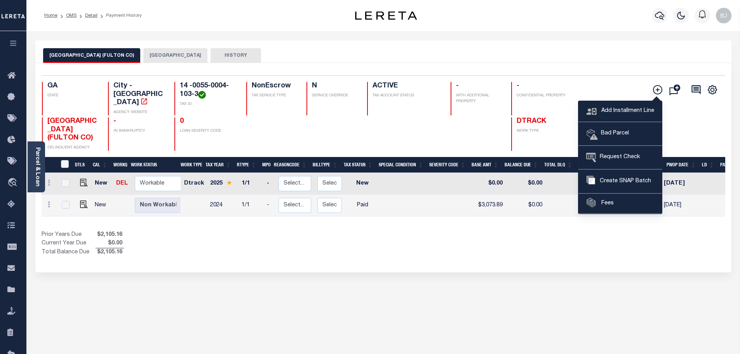
drag, startPoint x: 592, startPoint y: 59, endPoint x: 656, endPoint y: 58, distance: 64.5
click at [600, 58] on div "[GEOGRAPHIC_DATA] (FULTON CO) FULTON COUNTY HISTORY" at bounding box center [383, 55] width 680 height 14
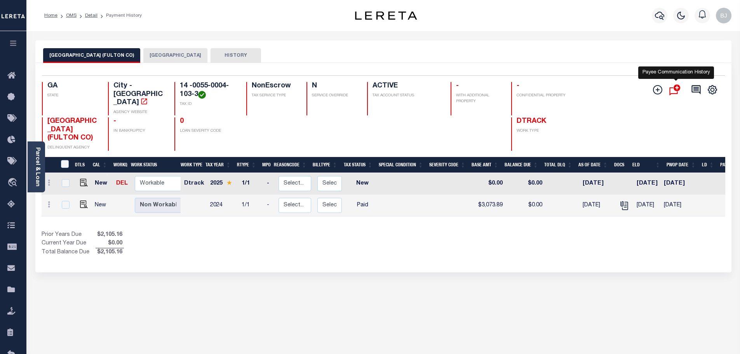
click at [674, 91] on icon "" at bounding box center [675, 89] width 13 height 15
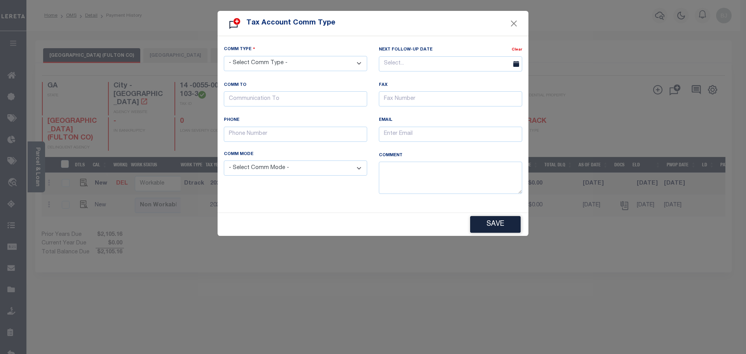
click at [300, 65] on select "- Select Comm Type - Left Message Recd Incomplete Info Recd Incorrect Info Recd…" at bounding box center [295, 63] width 143 height 15
drag, startPoint x: 511, startPoint y: 22, endPoint x: 527, endPoint y: 22, distance: 16.3
click at [511, 22] on button "Close" at bounding box center [514, 23] width 10 height 10
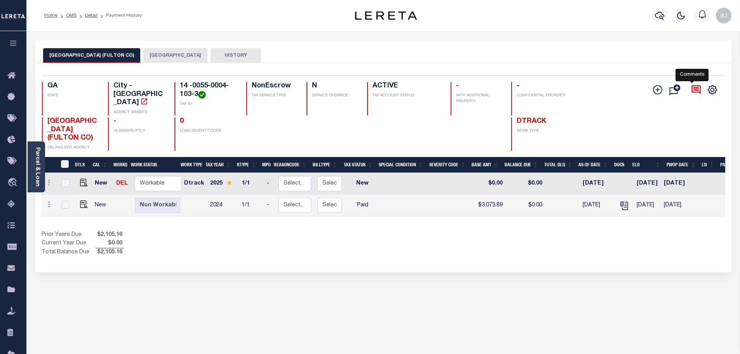
click at [693, 87] on icon at bounding box center [695, 89] width 11 height 11
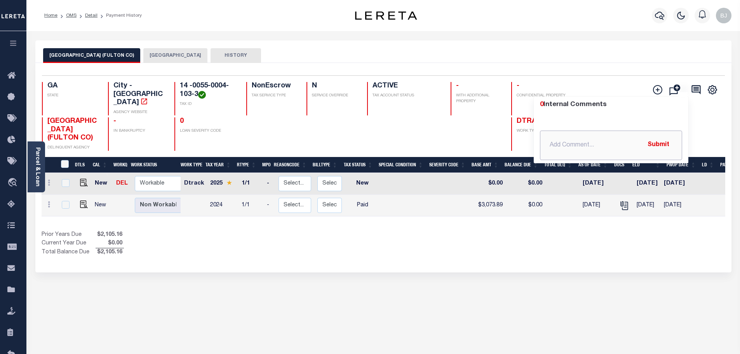
click at [547, 143] on input "text" at bounding box center [611, 145] width 142 height 30
click at [580, 142] on input "text" at bounding box center [611, 145] width 142 height 30
type input "F"
type input "Tax iste doesnt show 2025 taxes at this time [DATE]"
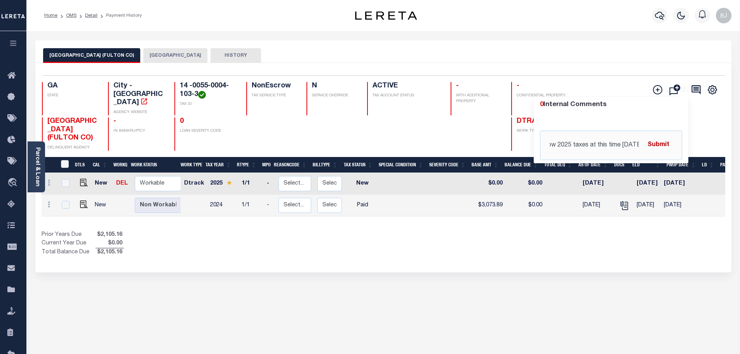
click at [660, 144] on input "button" at bounding box center [658, 145] width 32 height 16
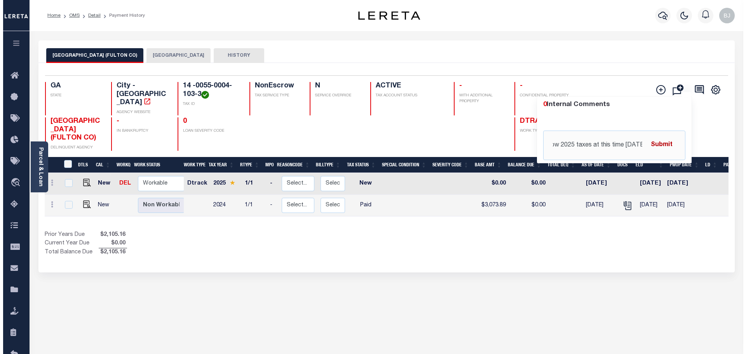
scroll to position [0, 0]
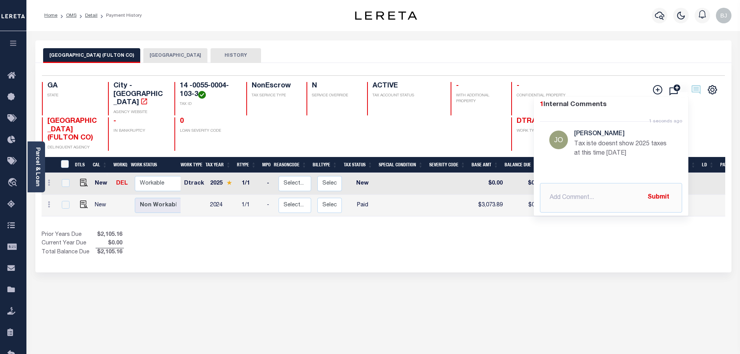
click at [492, 287] on div "[GEOGRAPHIC_DATA] (FULTON CO) FULTON COUNTY HISTORY Selected 2" at bounding box center [383, 259] width 707 height 438
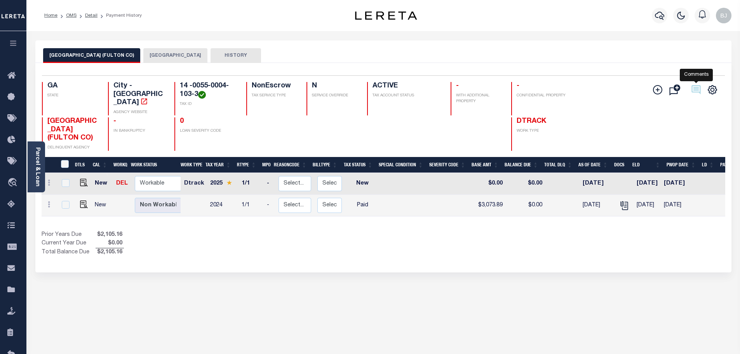
click at [695, 90] on icon at bounding box center [695, 89] width 11 height 11
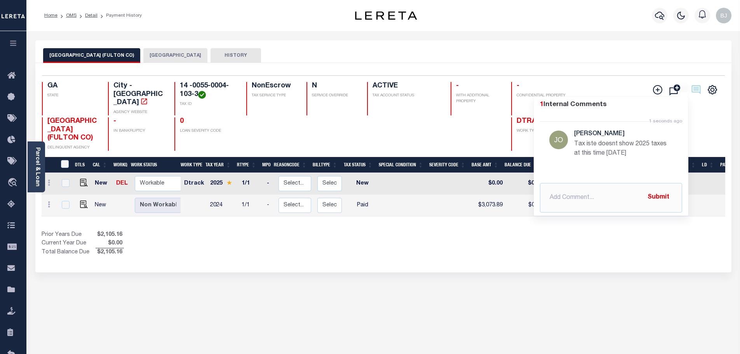
click at [498, 276] on div "[GEOGRAPHIC_DATA] (FULTON CO) FULTON COUNTY HISTORY Selected 2" at bounding box center [383, 259] width 707 height 438
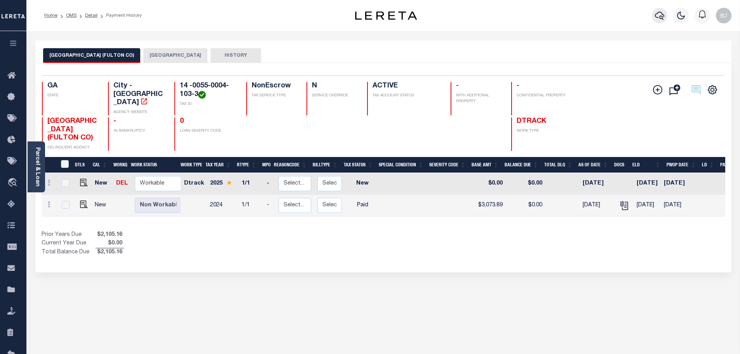
click at [657, 19] on icon "button" at bounding box center [659, 15] width 9 height 9
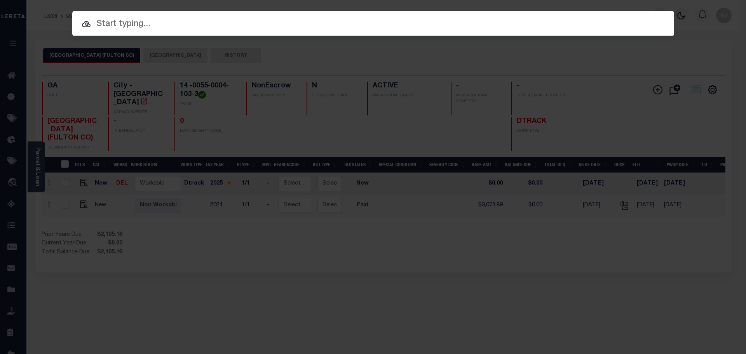
paste input "19655"
type input "19655"
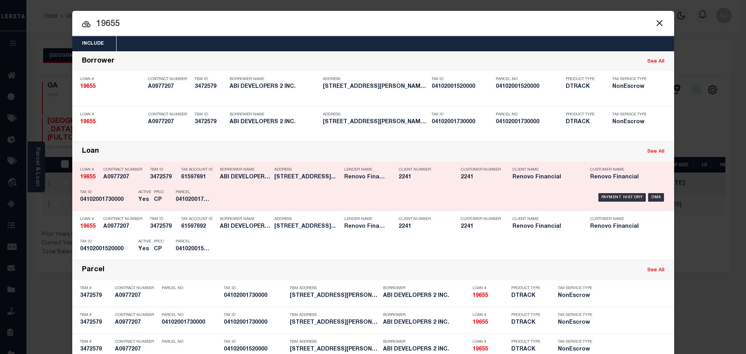
click at [288, 185] on div "Address [STREET_ADDRESS]..." at bounding box center [307, 174] width 66 height 23
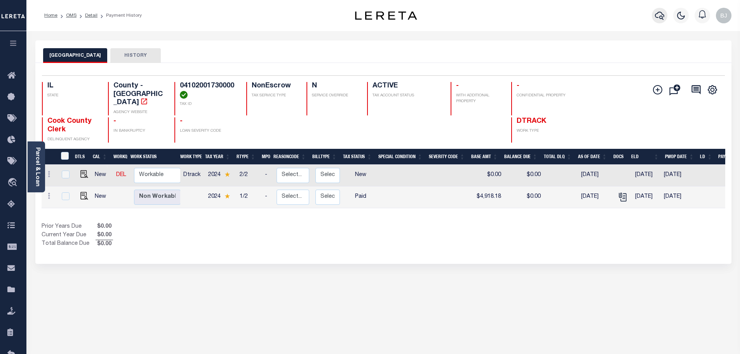
click at [659, 11] on button "button" at bounding box center [660, 16] width 16 height 16
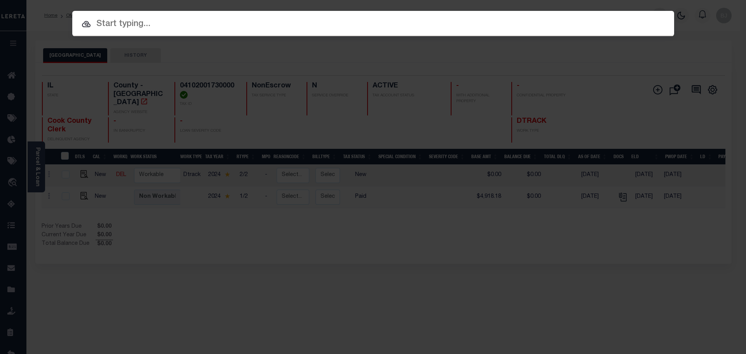
paste input "17086"
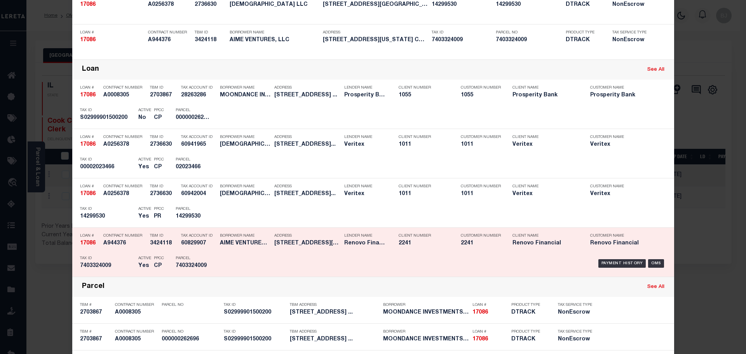
scroll to position [155, 0]
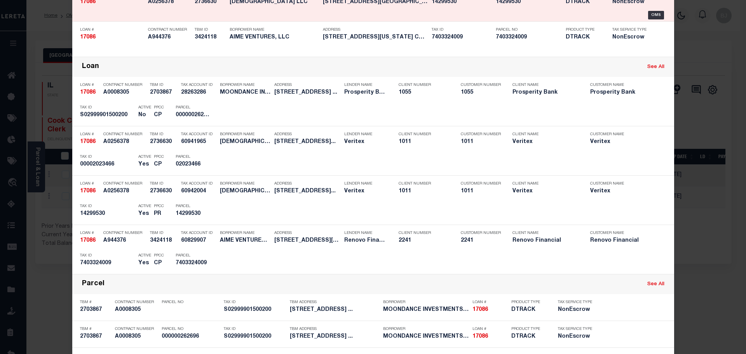
type input "17086"
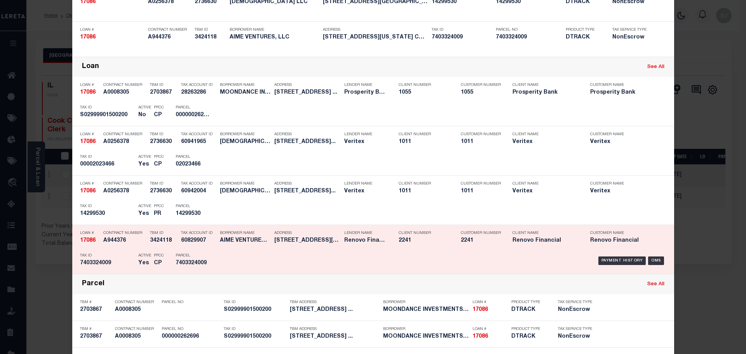
click at [104, 258] on p "Tax ID" at bounding box center [107, 255] width 54 height 5
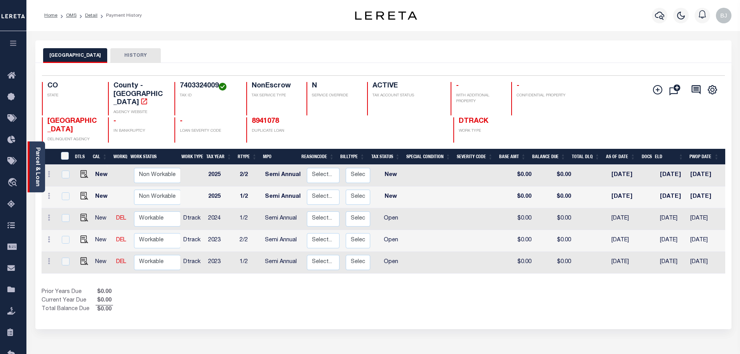
click at [37, 178] on link "Parcel & Loan" at bounding box center [37, 166] width 5 height 39
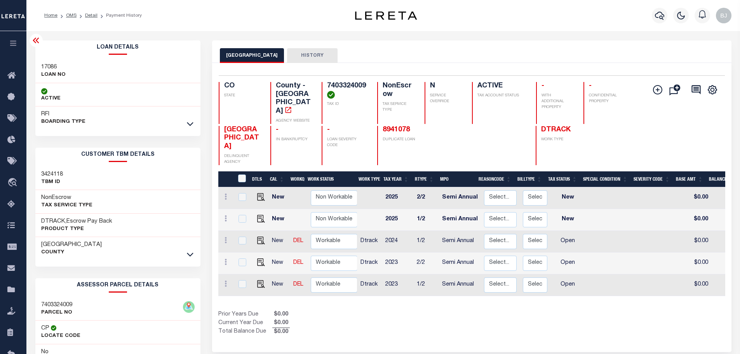
click at [194, 125] on link at bounding box center [190, 123] width 9 height 5
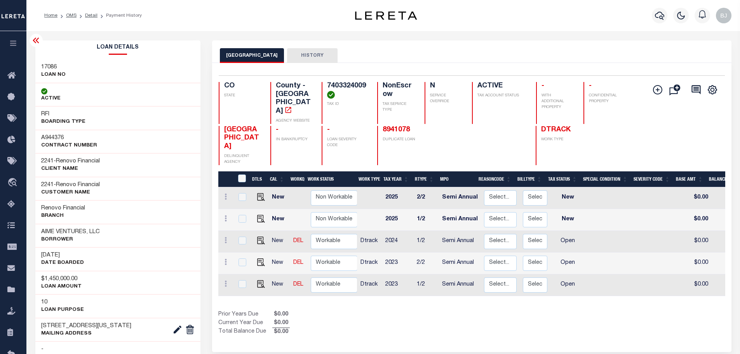
click at [36, 41] on icon at bounding box center [36, 40] width 6 height 5
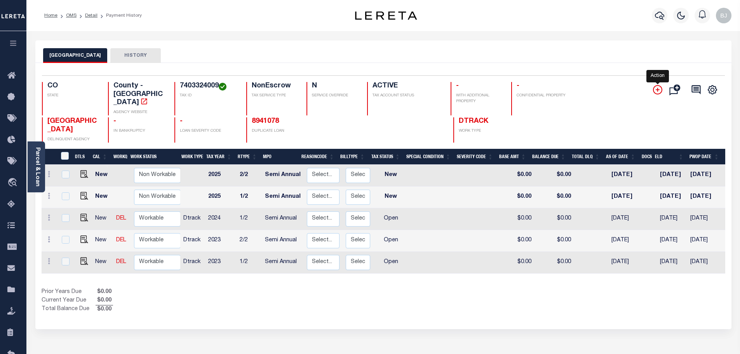
click at [660, 92] on icon "" at bounding box center [657, 89] width 9 height 9
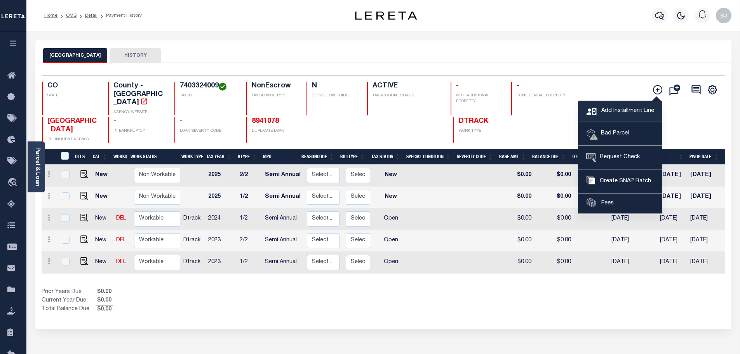
click at [614, 113] on span "Add Installment Line" at bounding box center [626, 111] width 55 height 9
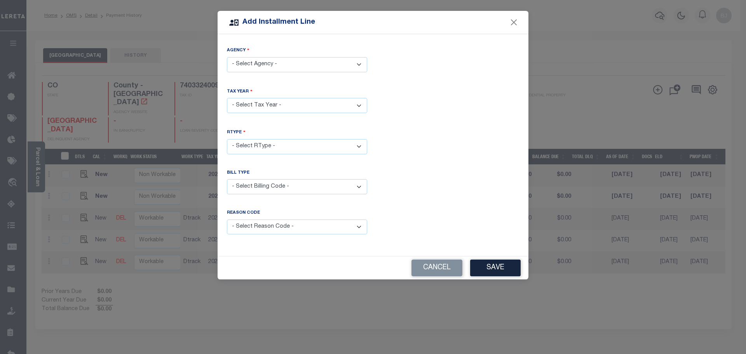
click at [287, 61] on select "- Select Agency - EL PASO COUNTY - County" at bounding box center [297, 64] width 140 height 15
select select "804100000"
click at [227, 57] on select "- Select Agency - EL PASO COUNTY - County" at bounding box center [297, 64] width 140 height 15
drag, startPoint x: 259, startPoint y: 102, endPoint x: 257, endPoint y: 108, distance: 6.0
click at [258, 105] on select "- Select Year - 2005 2006 2007 2008 2009 2010 2011 2012 2013 2014 2015 2016 201…" at bounding box center [297, 105] width 140 height 15
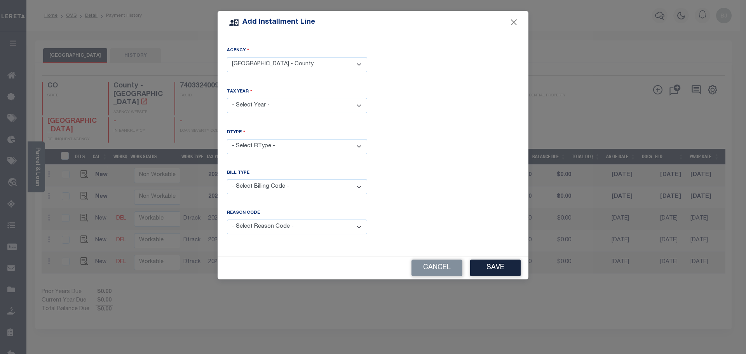
select select "2024"
click at [227, 98] on select "- Select Year - 2005 2006 2007 2008 2009 2010 2011 2012 2013 2014 2015 2016 201…" at bounding box center [297, 105] width 140 height 15
click at [255, 140] on select "- Select RType - 1/1 1/2 2/2" at bounding box center [297, 146] width 140 height 15
click at [227, 139] on select "- Select RType - 1/1 1/2 2/2" at bounding box center [297, 146] width 140 height 15
select select "2"
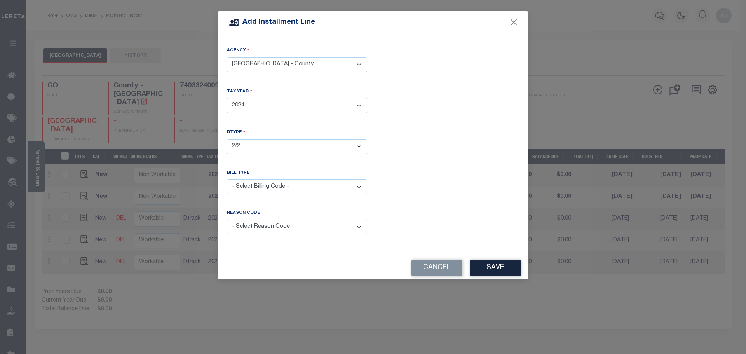
click at [266, 187] on select "- Select Billing Code - Regular Delinquent Supplemental Corrected/Adjusted Bill…" at bounding box center [297, 186] width 140 height 15
select select "1"
click at [227, 179] on select "- Select Billing Code - Regular Delinquent Supplemental Corrected/Adjusted Bill…" at bounding box center [297, 186] width 140 height 15
click at [264, 211] on div "Reason Code" at bounding box center [297, 215] width 140 height 10
click at [264, 229] on select "- Select Reason Code - Payment Reversal Taxable Value Change Assessment Change …" at bounding box center [297, 226] width 140 height 15
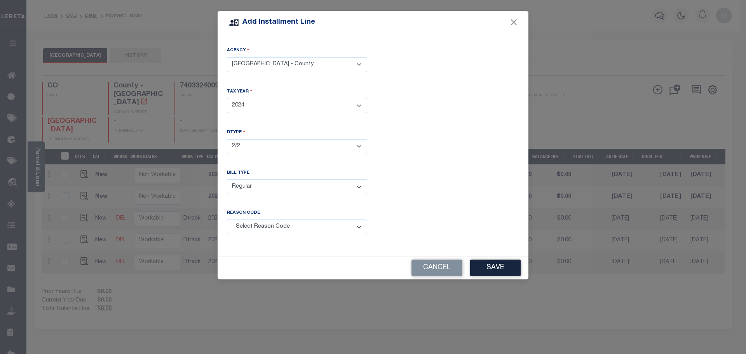
click at [505, 198] on div "Bill Type - Select Billing Code - Regular Delinquent Supplemental Corrected/Adj…" at bounding box center [373, 188] width 304 height 37
click at [491, 262] on button "Save" at bounding box center [495, 267] width 50 height 17
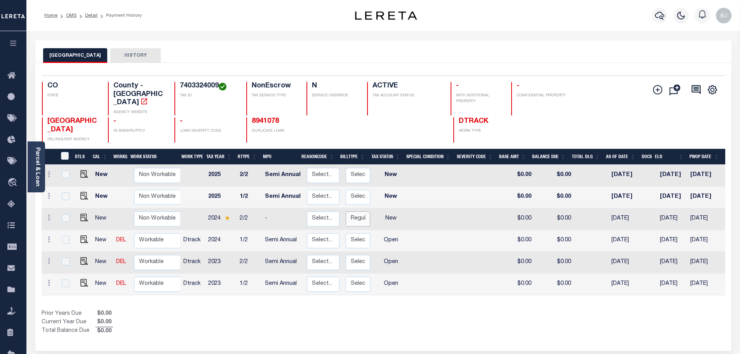
click at [355, 212] on select "Select... Regular Delinquent Supplemental Corrected/Adjusted Bill - Re-Report C…" at bounding box center [358, 218] width 24 height 15
checkbox input "true"
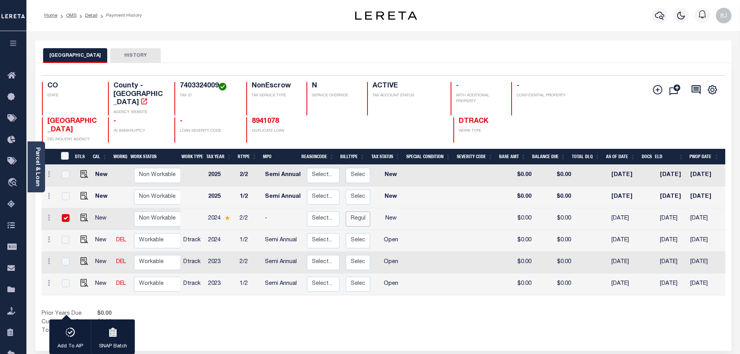
select select "0"
click at [346, 211] on select "Select... Regular Delinquent Supplemental Corrected/Adjusted Bill - Re-Report C…" at bounding box center [358, 218] width 24 height 15
checkbox input "false"
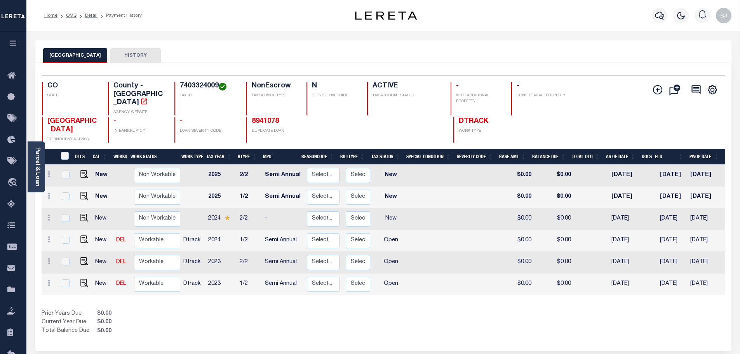
click at [267, 53] on div "EL PASO COUNTY HISTORY" at bounding box center [383, 55] width 680 height 14
click at [81, 214] on img at bounding box center [84, 218] width 8 height 8
checkbox input "true"
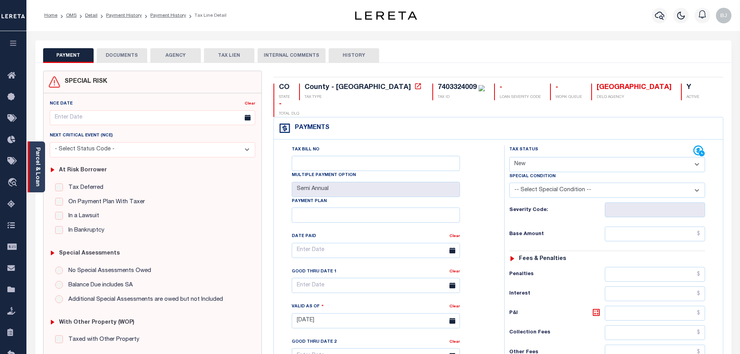
click at [33, 168] on div "Parcel & Loan" at bounding box center [36, 166] width 17 height 51
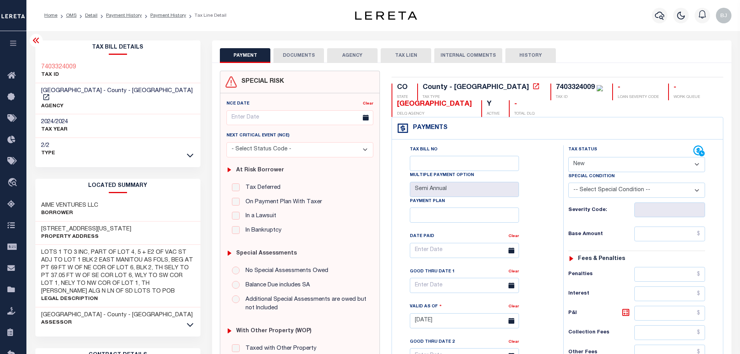
click at [530, 141] on div "Tax Bill No Multiple Payment Option Semi Annual Payment Plan Clear Clear Valid …" at bounding box center [557, 316] width 331 height 355
click at [625, 164] on select "- Select Status Code - Open Due/Unpaid Paid Incomplete No Tax Due Internal Refu…" at bounding box center [636, 164] width 137 height 15
select select "PYD"
click at [568, 157] on select "- Select Status Code - Open Due/Unpaid Paid Incomplete No Tax Due Internal Refu…" at bounding box center [636, 164] width 137 height 15
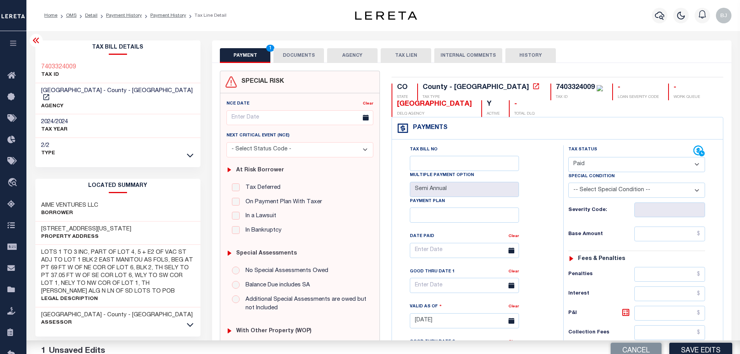
scroll to position [194, 0]
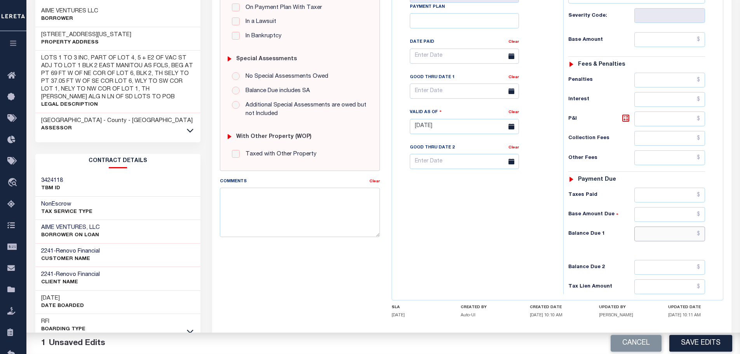
click at [669, 231] on input "text" at bounding box center [669, 233] width 71 height 15
type input "$0.00"
click at [342, 225] on textarea "Comments" at bounding box center [300, 212] width 160 height 49
drag, startPoint x: 362, startPoint y: 192, endPoint x: 189, endPoint y: 192, distance: 172.8
click at [189, 192] on div "Parcel & Loan Tax Bill Details 7403324009 TAX ID AGENCY 2024/2024 TAX YEAR" at bounding box center [383, 115] width 707 height 556
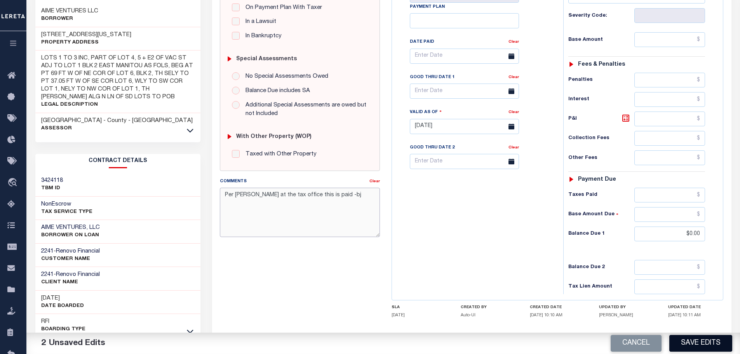
type textarea "Per [PERSON_NAME] at the tax office this is paid -bj"
click at [711, 337] on button "Save Edits" at bounding box center [700, 343] width 63 height 17
checkbox input "false"
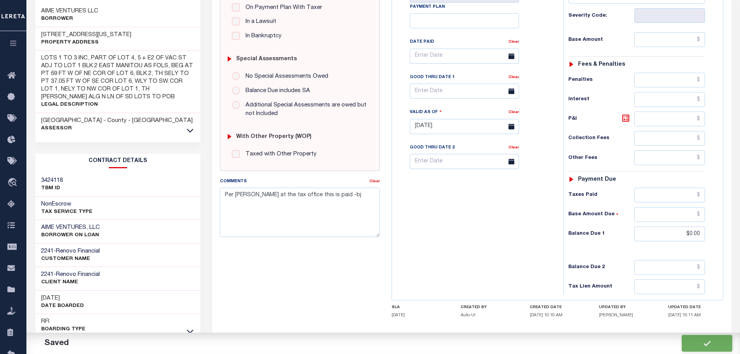
checkbox input "false"
type input "$0"
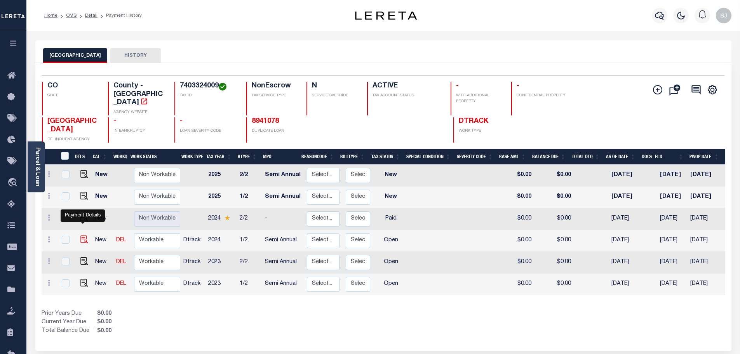
click at [85, 235] on img "" at bounding box center [84, 239] width 8 height 8
checkbox input "true"
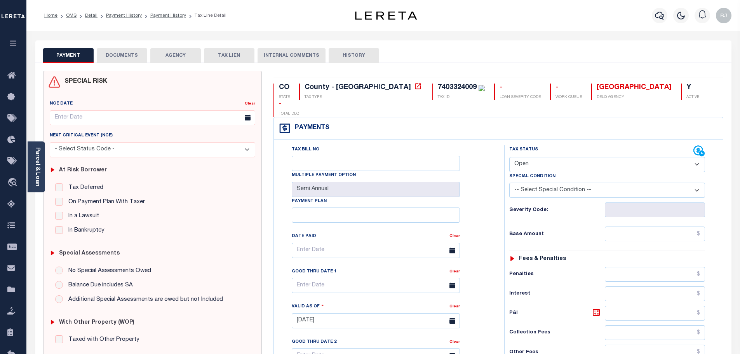
click at [568, 157] on select "- Select Status Code - Open Due/Unpaid Paid Incomplete No Tax Due Internal Refu…" at bounding box center [607, 164] width 196 height 15
select select "PYD"
click at [509, 157] on select "- Select Status Code - Open Due/Unpaid Paid Incomplete No Tax Due Internal Refu…" at bounding box center [607, 164] width 196 height 15
type input "[DATE]"
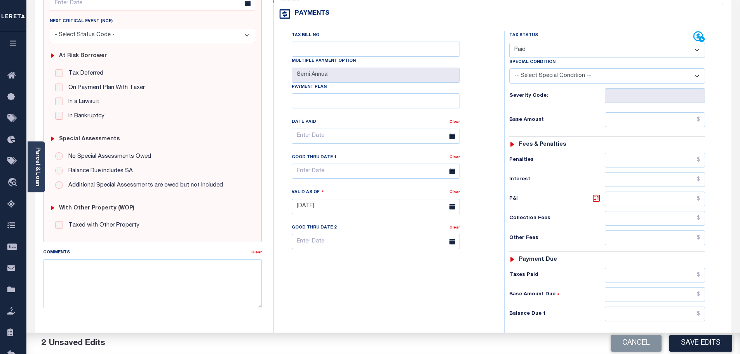
scroll to position [116, 0]
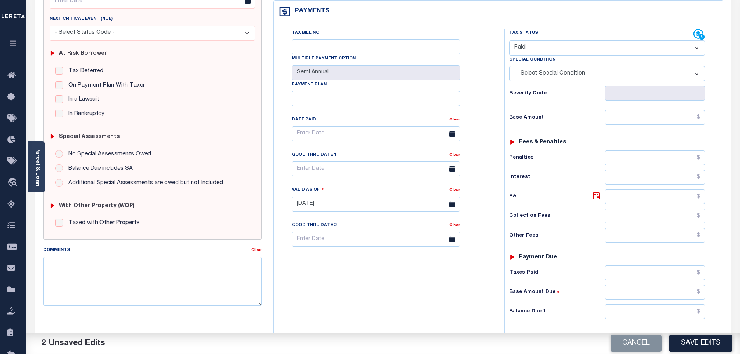
click at [648, 285] on div "Tax Status Status - Select Status Code -" at bounding box center [609, 200] width 211 height 343
click at [645, 304] on input "text" at bounding box center [655, 311] width 101 height 15
type input "$0.00"
click at [90, 279] on textarea "Comments" at bounding box center [152, 281] width 219 height 49
click at [192, 293] on textarea "Comments" at bounding box center [152, 281] width 219 height 49
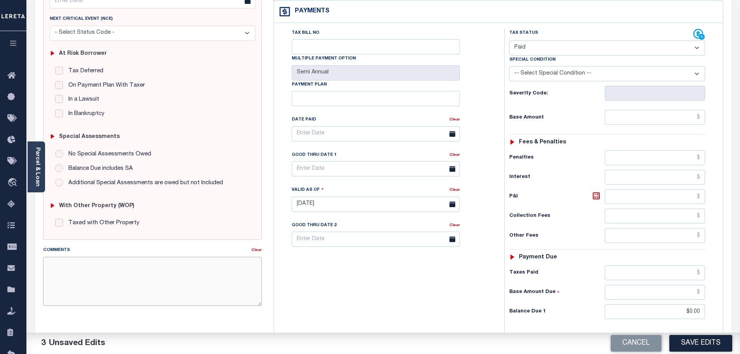
paste textarea "Per [PERSON_NAME] at the tax office this is paid -bj"
type textarea "Per [PERSON_NAME] at the tax office this is paid -bj"
click at [666, 337] on div "Cancel Save Edits" at bounding box center [561, 343] width 357 height 22
click at [693, 341] on button "Save Edits" at bounding box center [700, 343] width 63 height 17
checkbox input "false"
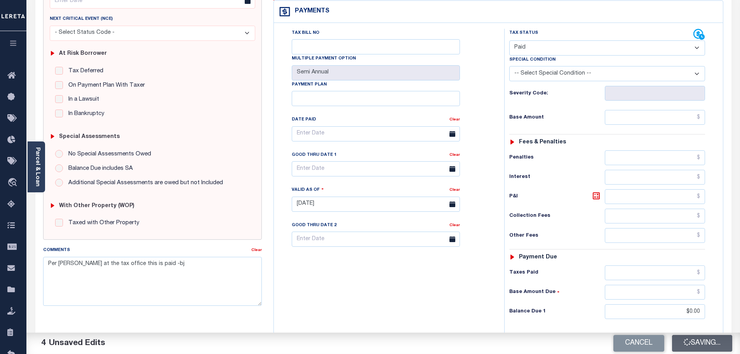
checkbox input "false"
type input "$0"
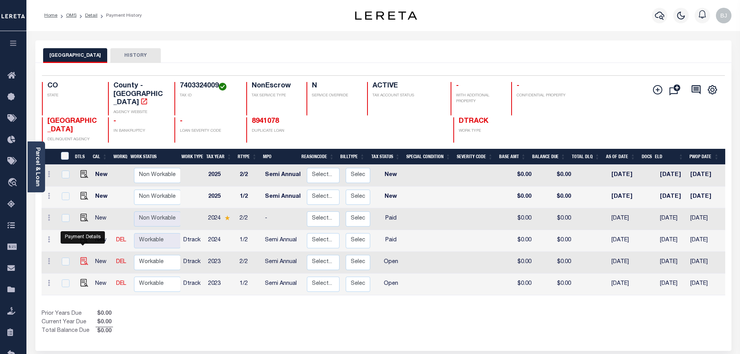
click at [83, 257] on img "" at bounding box center [84, 261] width 8 height 8
checkbox input "true"
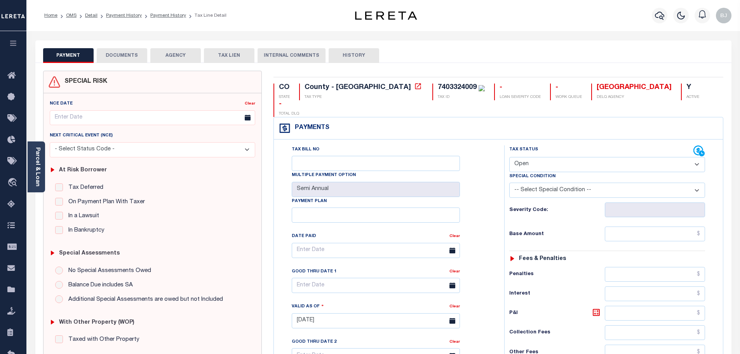
click at [548, 157] on select "- Select Status Code - Open Due/Unpaid Paid Incomplete No Tax Due Internal Refu…" at bounding box center [607, 164] width 196 height 15
select select "PYD"
click at [509, 157] on select "- Select Status Code - Open Due/Unpaid Paid Incomplete No Tax Due Internal Refu…" at bounding box center [607, 164] width 196 height 15
type input "[DATE]"
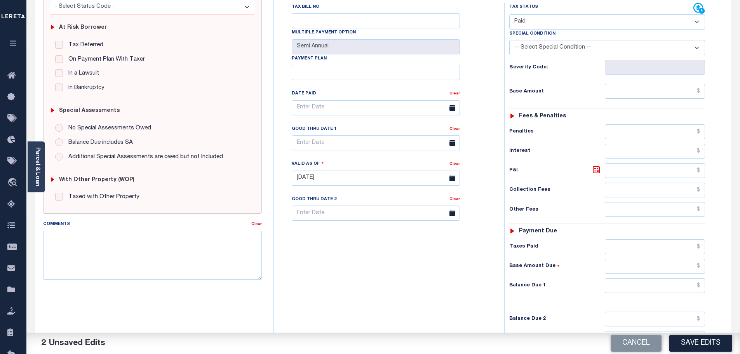
scroll to position [155, 0]
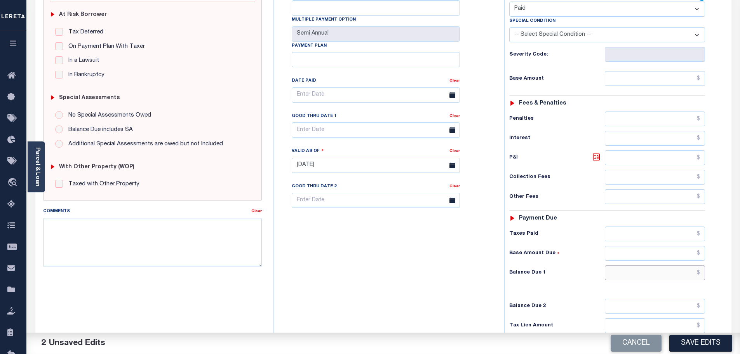
drag, startPoint x: 646, startPoint y: 256, endPoint x: 596, endPoint y: 255, distance: 50.9
click at [646, 265] on input "text" at bounding box center [655, 272] width 101 height 15
type input "$0.00"
click at [166, 249] on textarea "Comments" at bounding box center [152, 242] width 219 height 49
paste textarea "Per Jessie at the tax office this is paid -bj"
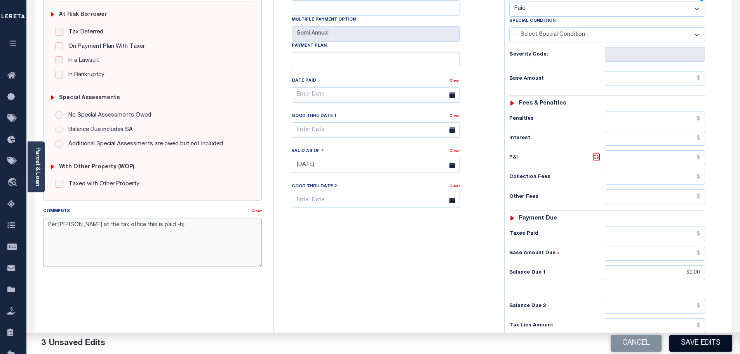
type textarea "Per Jessie at the tax office this is paid -bj"
click at [699, 348] on button "Save Edits" at bounding box center [700, 343] width 63 height 17
checkbox input "false"
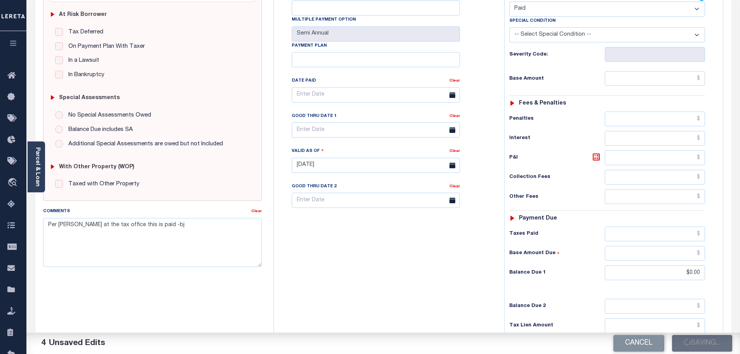
checkbox input "false"
type input "$0"
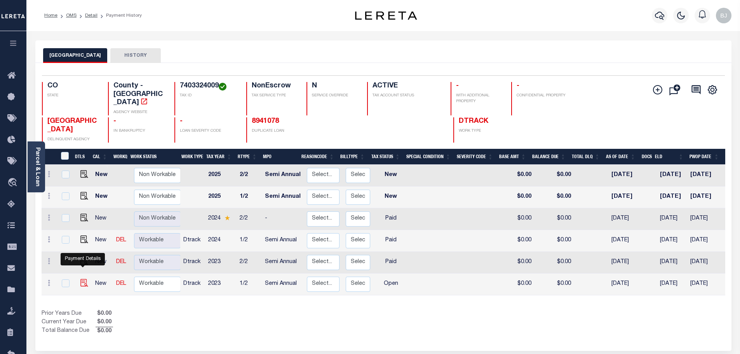
click at [82, 279] on img "" at bounding box center [84, 283] width 8 height 8
checkbox input "true"
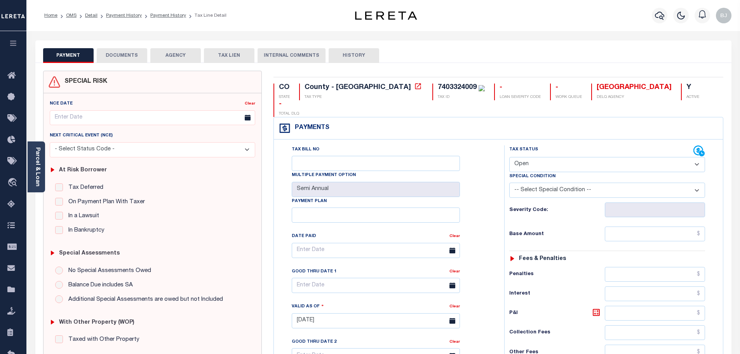
click at [539, 157] on select "- Select Status Code - Open Due/Unpaid Paid Incomplete No Tax Due Internal Refu…" at bounding box center [607, 164] width 196 height 15
select select "PYD"
click at [509, 157] on select "- Select Status Code - Open Due/Unpaid Paid Incomplete No Tax Due Internal Refu…" at bounding box center [607, 164] width 196 height 15
type input "[DATE]"
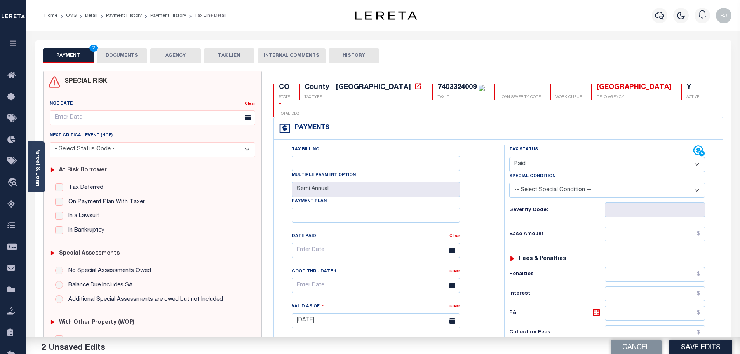
scroll to position [155, 0]
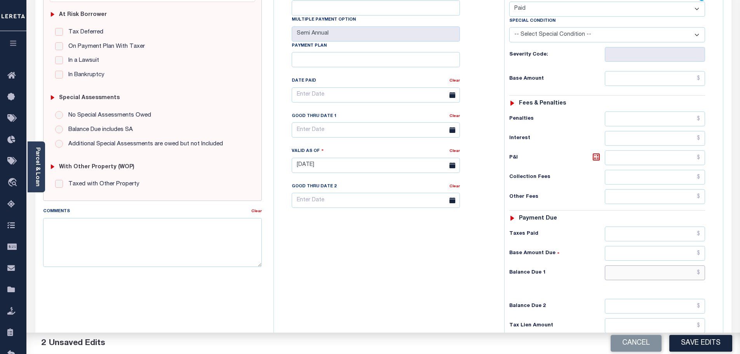
drag, startPoint x: 669, startPoint y: 258, endPoint x: 662, endPoint y: 257, distance: 7.4
click at [669, 265] on input "text" at bounding box center [655, 272] width 101 height 15
type input "$0.00"
click at [152, 245] on textarea "Comments" at bounding box center [152, 242] width 219 height 49
paste textarea "Per Jessie at the tax office this is paid -bj"
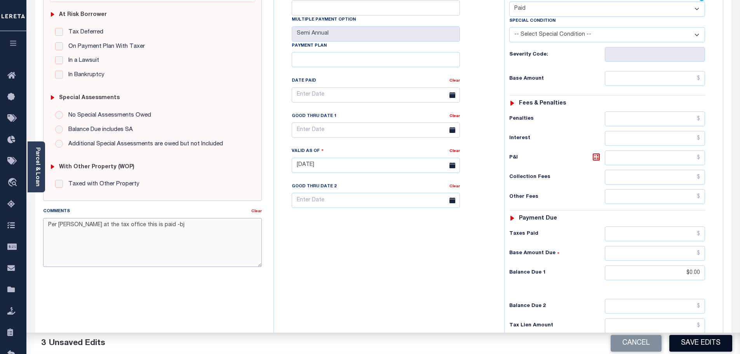
type textarea "Per Jessie at the tax office this is paid -bj"
click at [707, 343] on button "Save Edits" at bounding box center [700, 343] width 63 height 17
checkbox input "false"
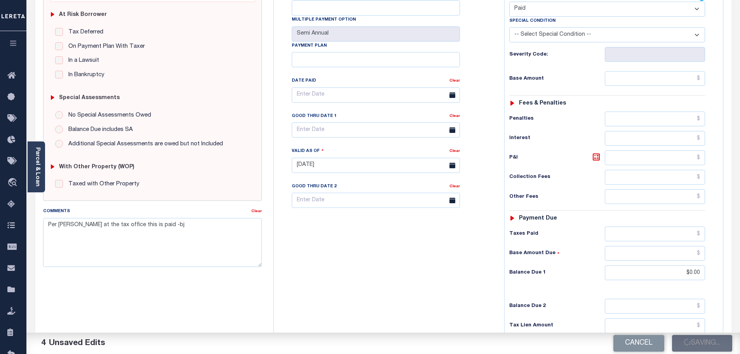
checkbox input "false"
type input "$0"
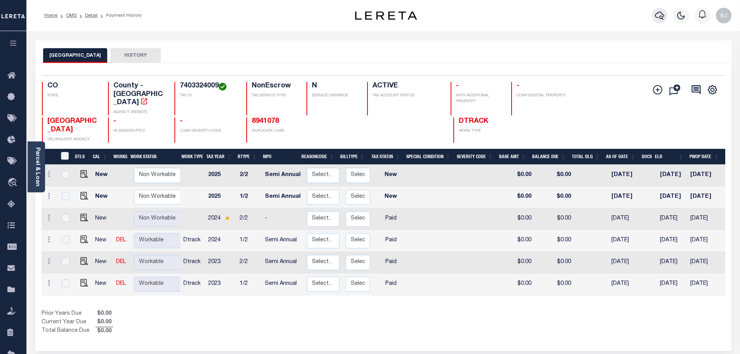
click at [660, 14] on icon "button" at bounding box center [659, 15] width 9 height 9
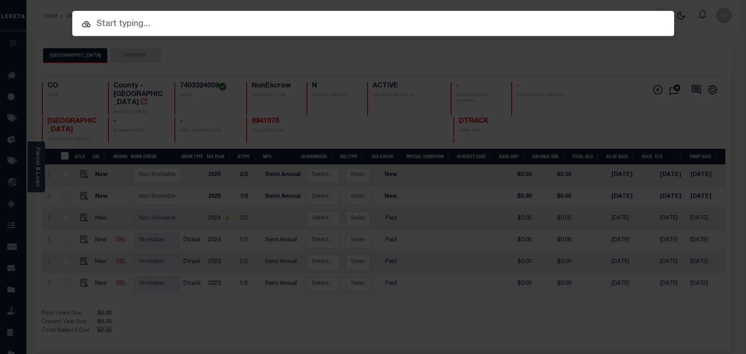
paste input "10020173"
type input "10020173"
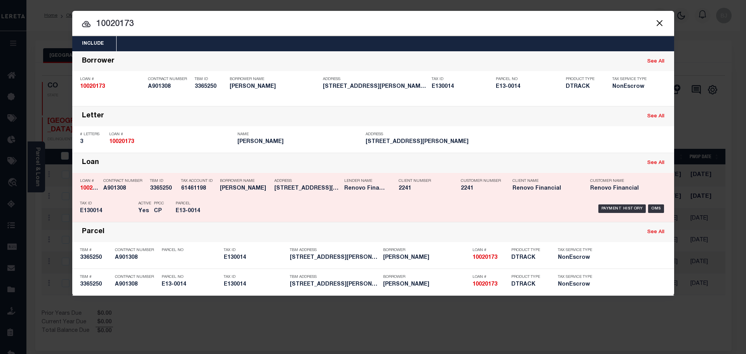
click at [193, 208] on div "Parcel E13-0014" at bounding box center [193, 208] width 35 height 23
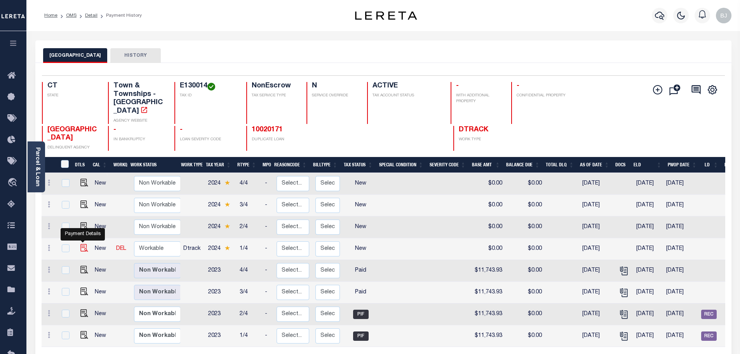
click at [80, 244] on img "" at bounding box center [84, 248] width 8 height 8
checkbox input "true"
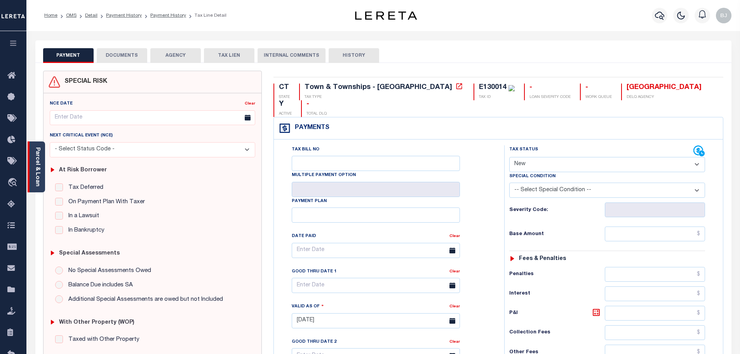
click at [38, 151] on link "Parcel & Loan" at bounding box center [37, 166] width 5 height 39
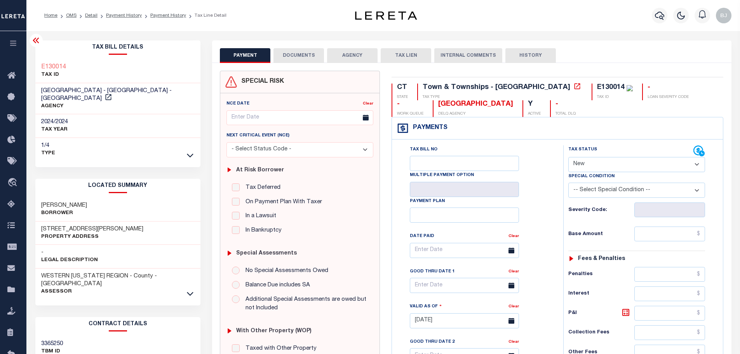
click at [601, 171] on select "- Select Status Code - Open Due/Unpaid Paid Incomplete No Tax Due Internal Refu…" at bounding box center [636, 164] width 137 height 15
select select "DUE"
click at [568, 157] on select "- Select Status Code - Open Due/Unpaid Paid Incomplete No Tax Due Internal Refu…" at bounding box center [636, 164] width 137 height 15
type input "09/09/2025"
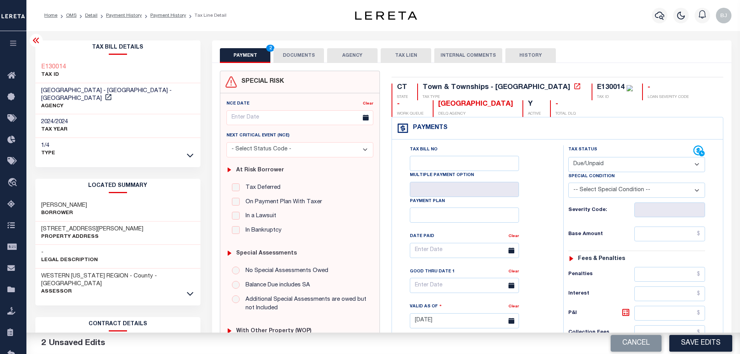
click at [634, 133] on div "Payments Warning! Search Status is not "Completed", amounts can not be keyed." at bounding box center [557, 128] width 331 height 22
drag, startPoint x: 473, startPoint y: 179, endPoint x: 396, endPoint y: 182, distance: 76.2
click at [396, 182] on div "Tax Bill No Multiple Payment Option Payment Plan Clear" at bounding box center [475, 316] width 163 height 343
click at [400, 145] on div "Tax Bill No Multiple Payment Option Payment Plan" at bounding box center [557, 316] width 331 height 355
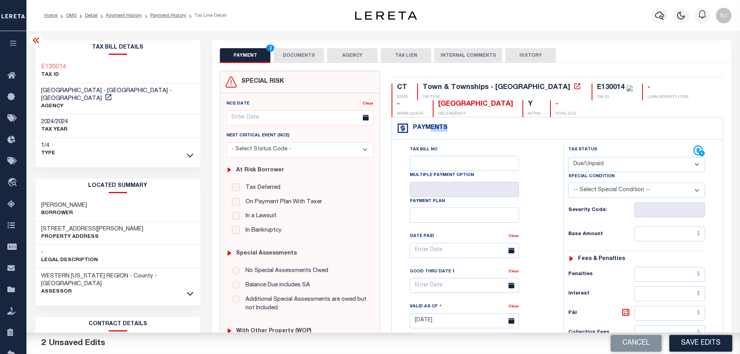
drag, startPoint x: 448, startPoint y: 127, endPoint x: 429, endPoint y: 130, distance: 18.8
click at [429, 130] on div "Payments Warning! Search Status is not "Completed", amounts can not be keyed." at bounding box center [557, 128] width 331 height 22
click at [423, 148] on label "Tax Bill No" at bounding box center [424, 149] width 28 height 7
click at [423, 156] on input "Tax Bill No" at bounding box center [464, 163] width 109 height 15
click at [509, 144] on div "Tax Bill No Multiple Payment Option Payment Plan" at bounding box center [557, 316] width 331 height 355
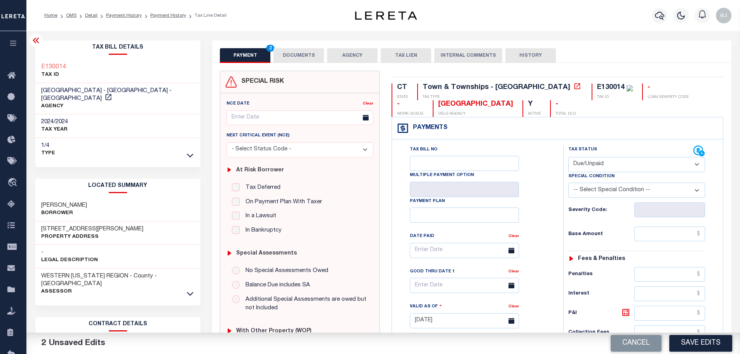
click at [480, 208] on div "Payment Plan" at bounding box center [464, 210] width 109 height 26
click at [506, 213] on input "Payment Plan" at bounding box center [464, 214] width 109 height 15
click at [536, 205] on div "Tax Bill No Multiple Payment Option Payment Plan Clear" at bounding box center [476, 254] width 152 height 218
click at [550, 134] on div "Payments Warning! Search Status is not "Completed", amounts can not be keyed." at bounding box center [557, 128] width 331 height 22
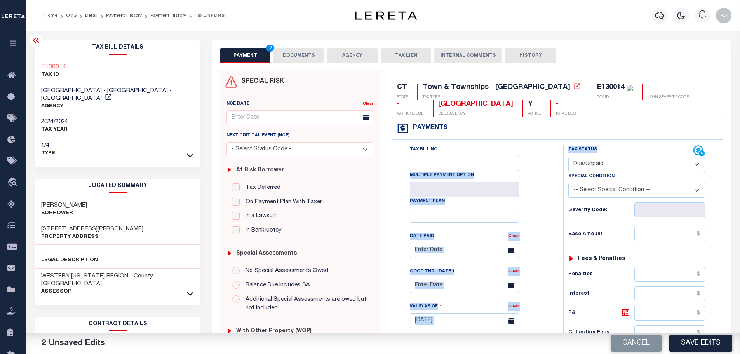
drag, startPoint x: 604, startPoint y: 150, endPoint x: 550, endPoint y: 151, distance: 53.6
click at [550, 151] on div "Tax Bill No Multiple Payment Option Payment Plan Clear Clear Valid as Of" at bounding box center [557, 316] width 327 height 343
click at [555, 141] on div "Tax Bill No Multiple Payment Option Payment Plan" at bounding box center [557, 316] width 331 height 355
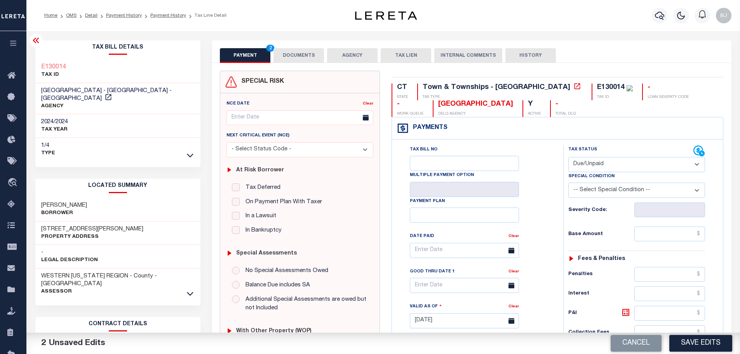
click at [607, 126] on div "Payments Warning! Search Status is not "Completed", amounts can not be keyed." at bounding box center [557, 128] width 331 height 22
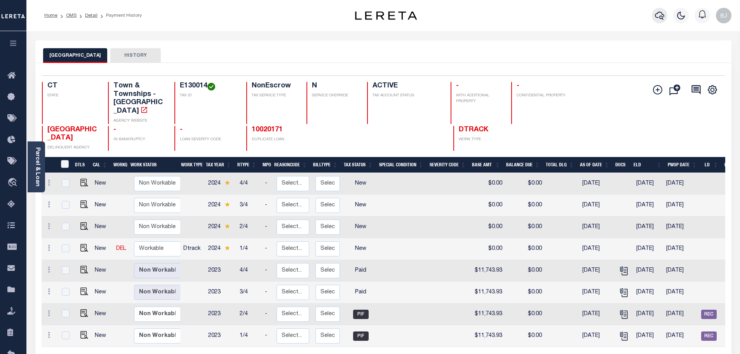
drag, startPoint x: 668, startPoint y: 13, endPoint x: 661, endPoint y: 14, distance: 7.1
click at [667, 13] on div at bounding box center [658, 15] width 21 height 27
click at [661, 14] on icon "button" at bounding box center [659, 16] width 9 height 8
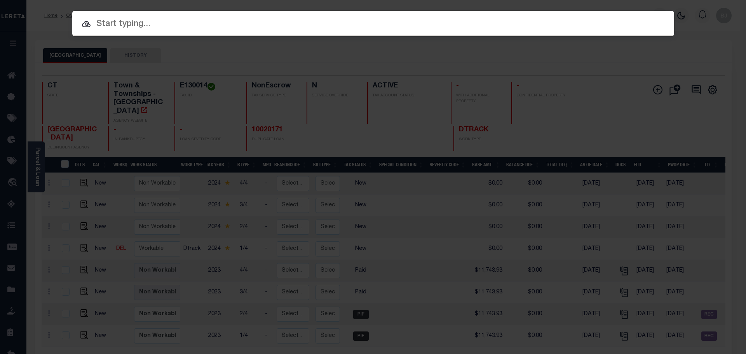
paste input "17475"
type input "17475"
